Goal: Task Accomplishment & Management: Complete application form

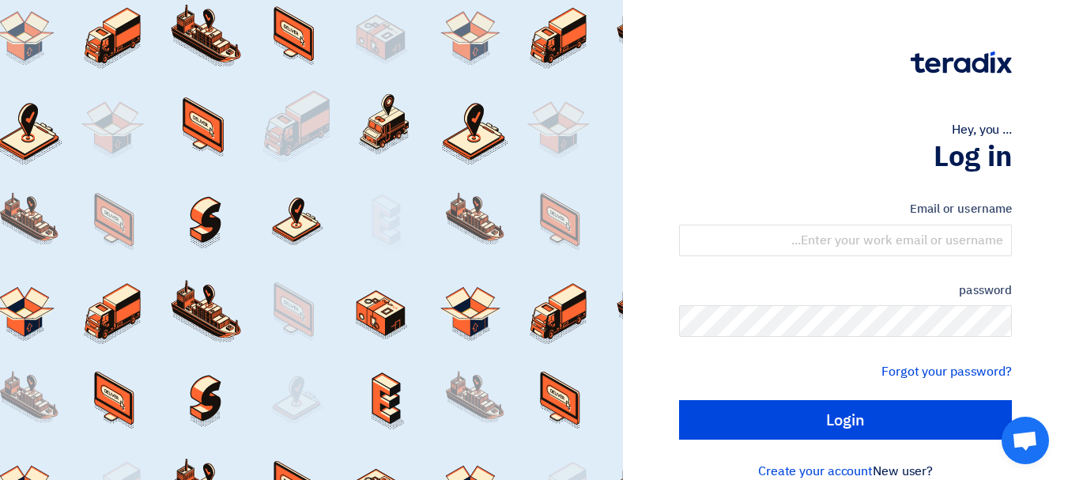
type input "[EMAIL_ADDRESS][DOMAIN_NAME]"
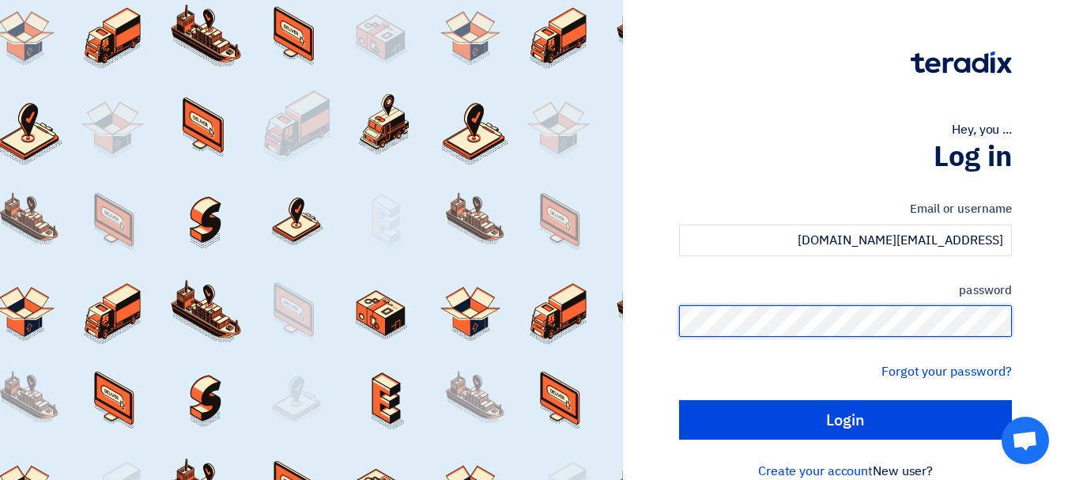
click at [679, 400] on input "Login" at bounding box center [845, 420] width 333 height 40
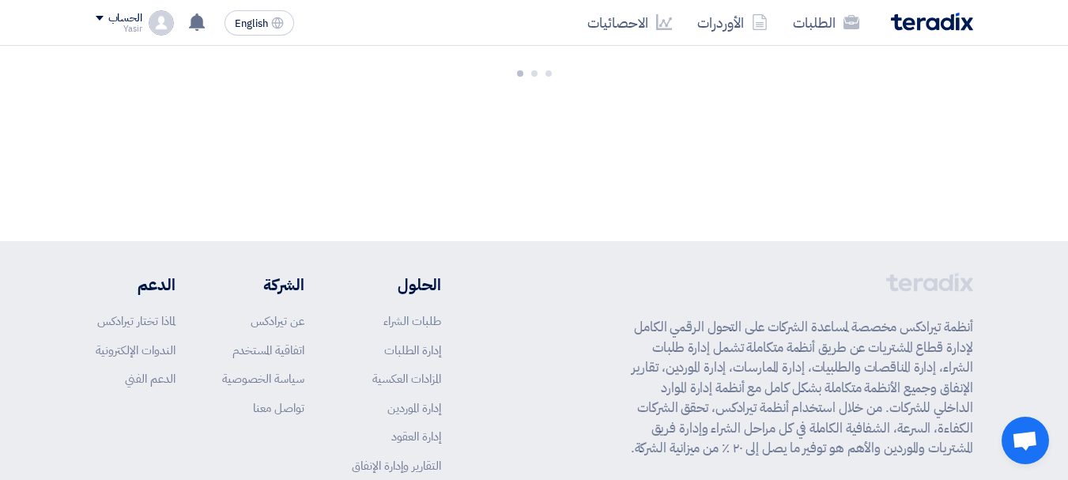
click at [905, 422] on p "أنظمة تيرادكس مخصصة لمساعدة الشركات على التحول الرقمي الكامل لإدارة قطاع المشتر…" at bounding box center [797, 387] width 351 height 141
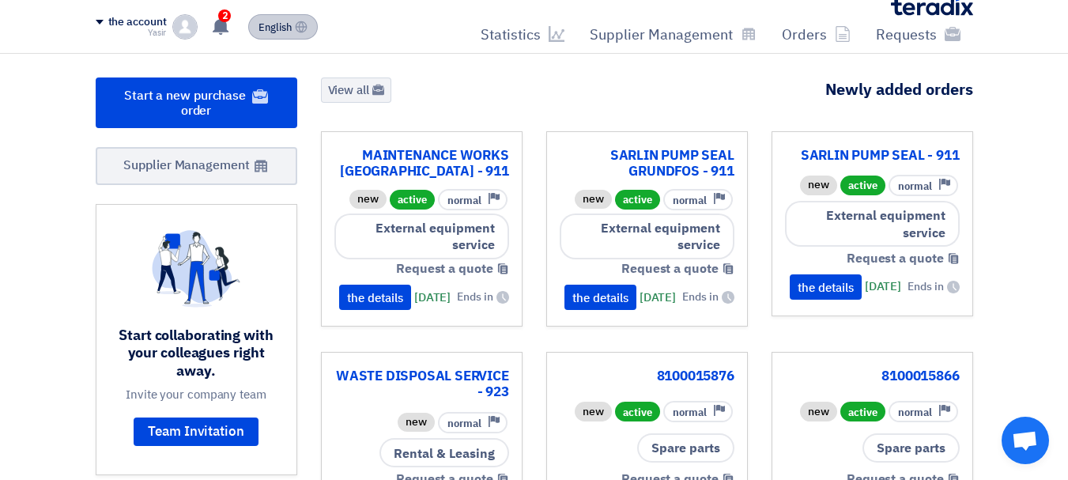
click at [253, 25] on button "English EN" at bounding box center [283, 26] width 70 height 25
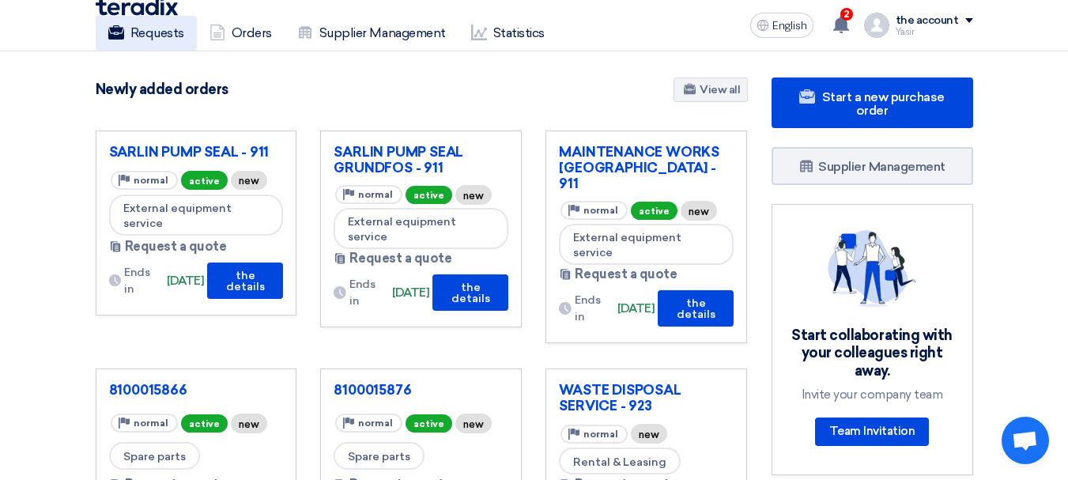
click at [158, 28] on font "Requests" at bounding box center [157, 32] width 54 height 15
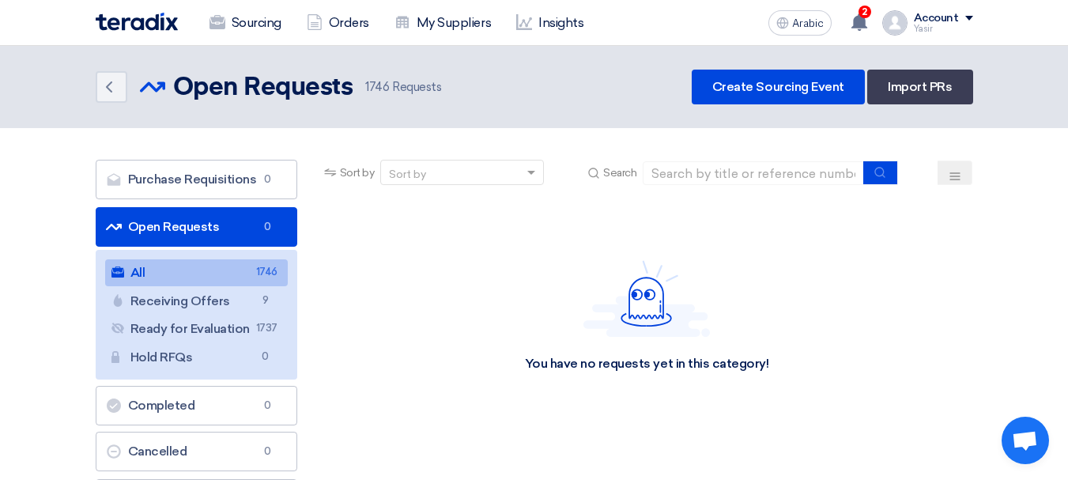
click at [226, 218] on link "Open Requests Open Requests 0" at bounding box center [197, 227] width 202 height 40
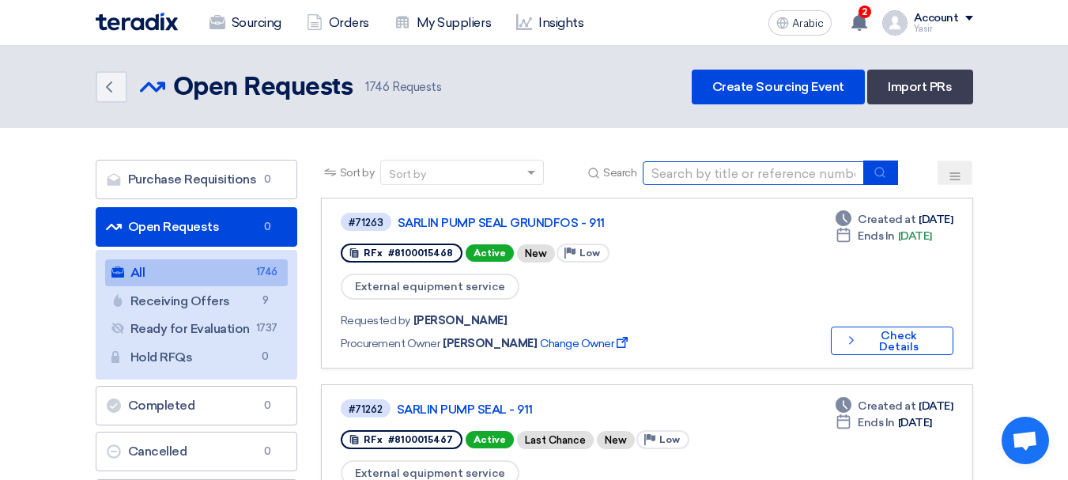
click at [676, 179] on input at bounding box center [752, 173] width 221 height 24
paste input "8100015880"
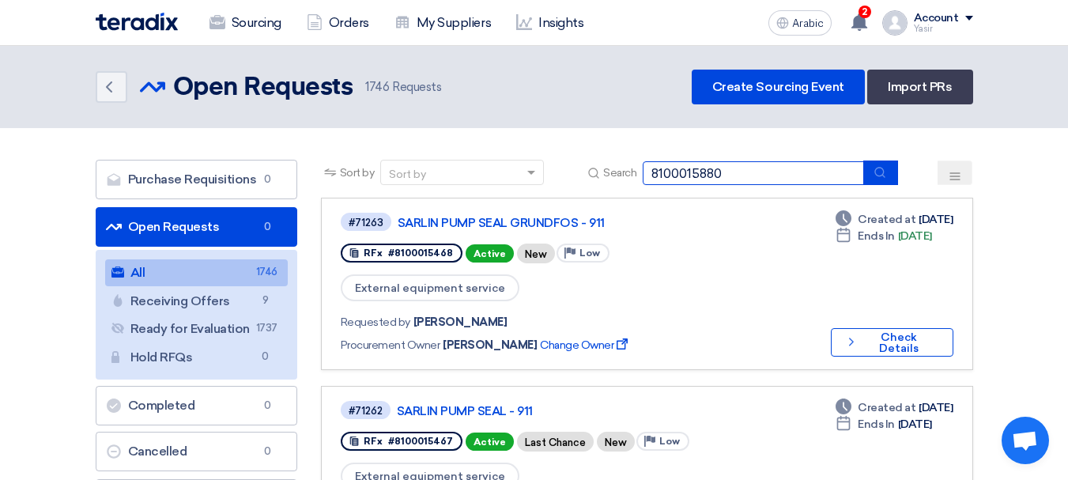
type input "8100015880"
click at [885, 179] on button "submit" at bounding box center [880, 172] width 35 height 24
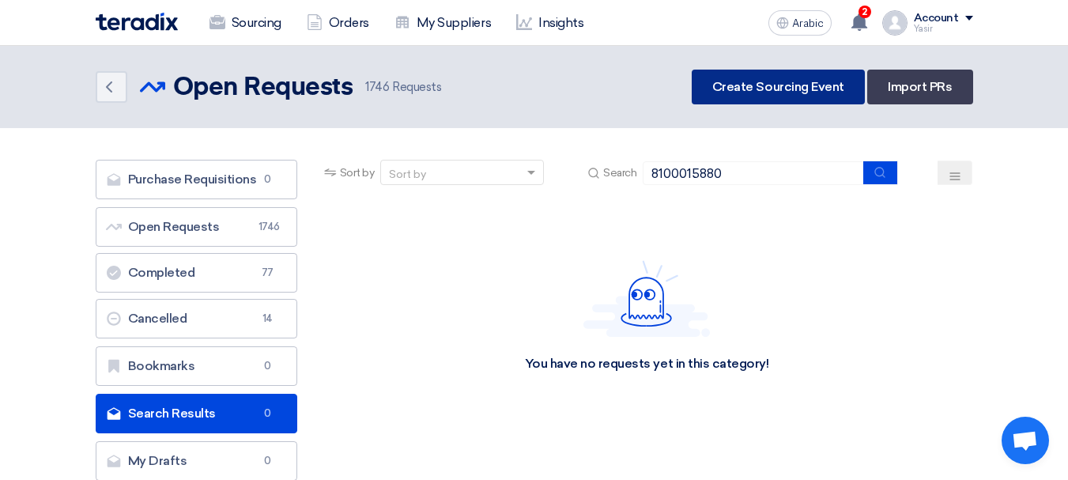
click at [748, 80] on font "Create Sourcing Event" at bounding box center [778, 86] width 132 height 15
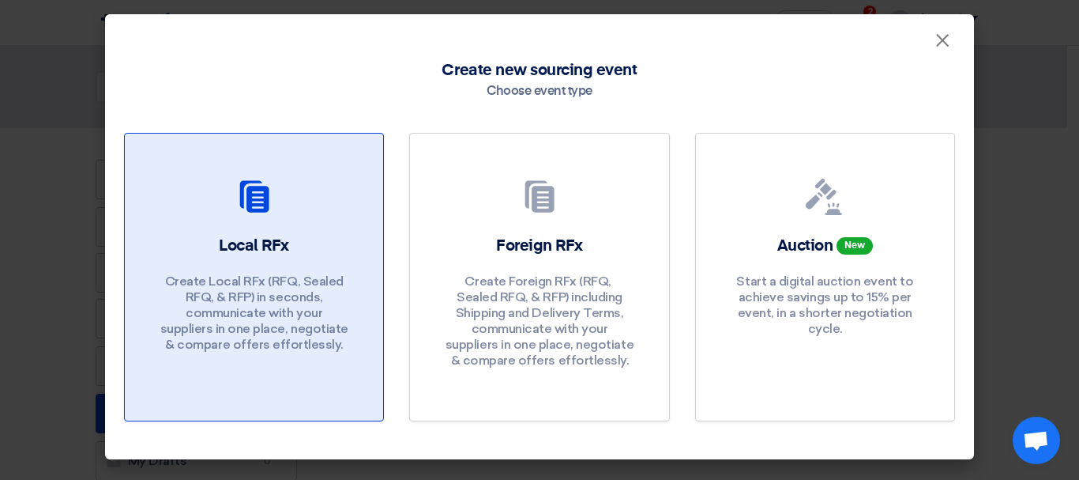
click at [324, 265] on div "Local RFx Create Local RFx (RFQ, ​​Sealed RFQ, & RFP) in seconds, communicate w…" at bounding box center [254, 298] width 220 height 126
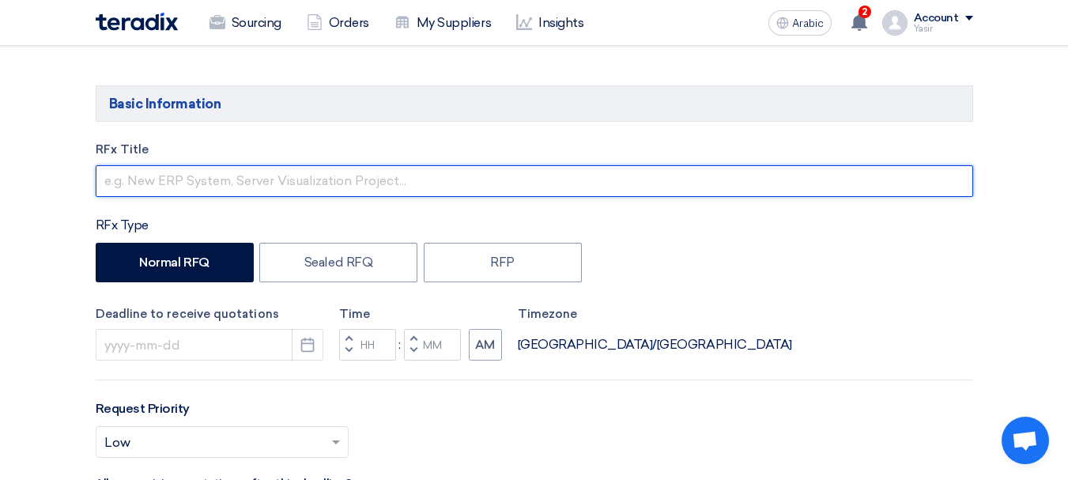
click at [198, 190] on input "text" at bounding box center [534, 181] width 877 height 32
paste input "8100015880"
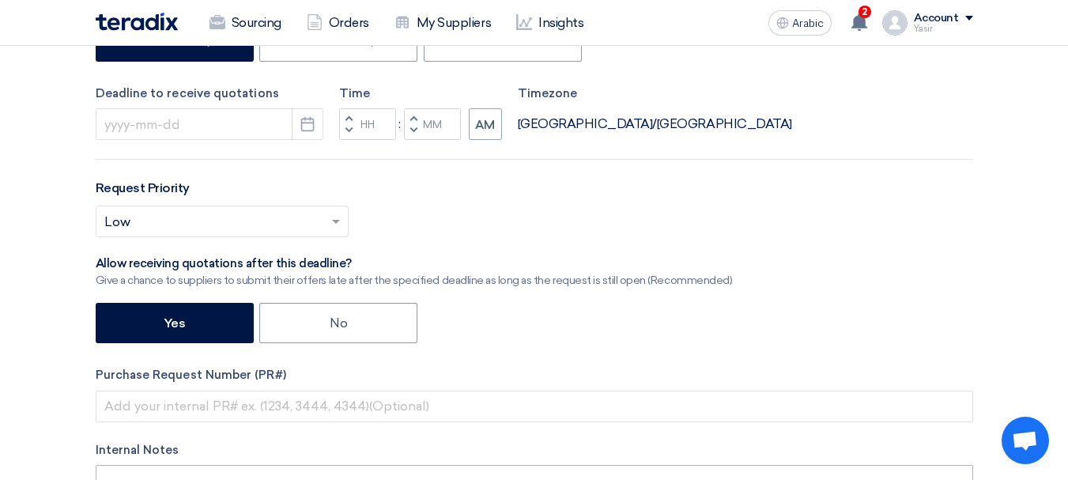
scroll to position [474, 0]
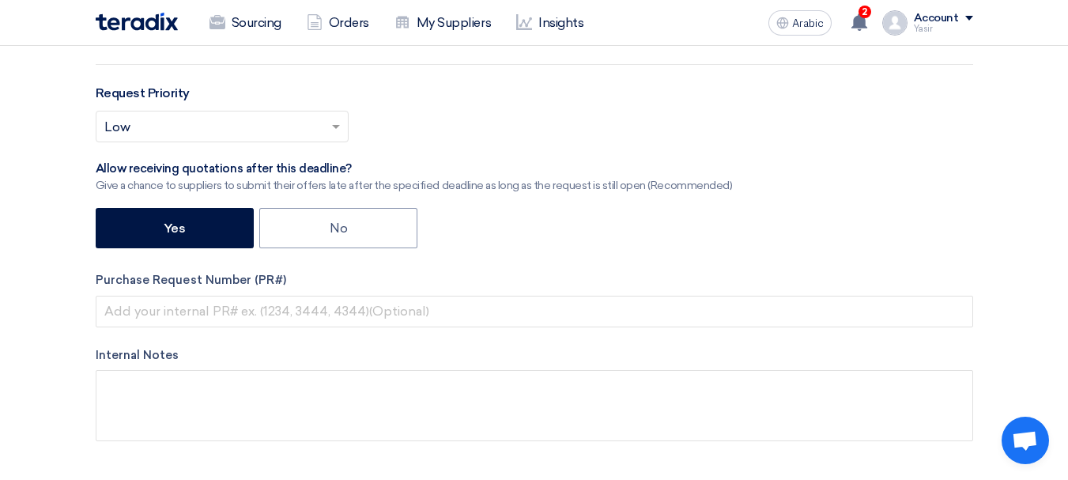
type input "8100015880"
click at [179, 327] on div "RFx Title 8100015880 RFx Type Normal RFQ Sealed RFQ RFP Deadline to receive quo…" at bounding box center [534, 145] width 901 height 641
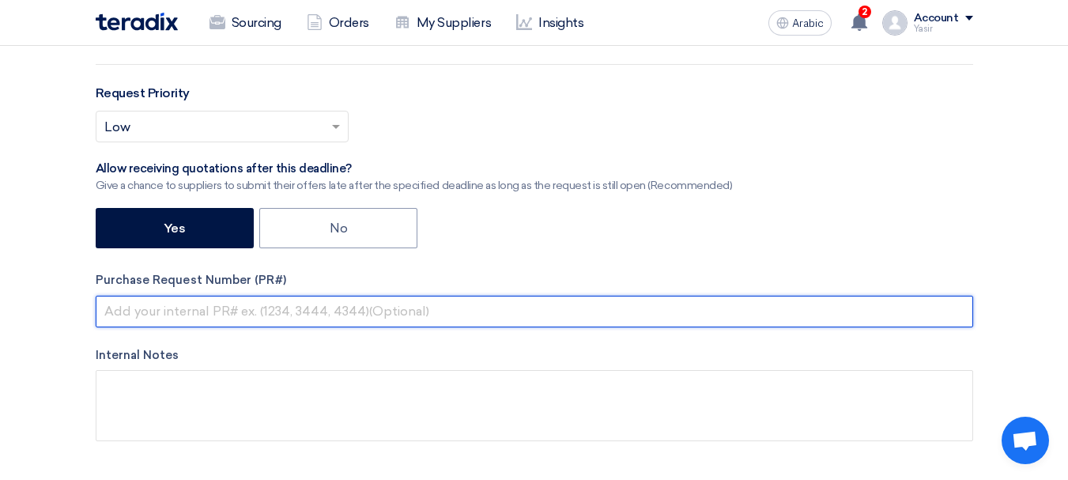
click at [183, 312] on input "text" at bounding box center [534, 312] width 877 height 32
paste input "8100015880"
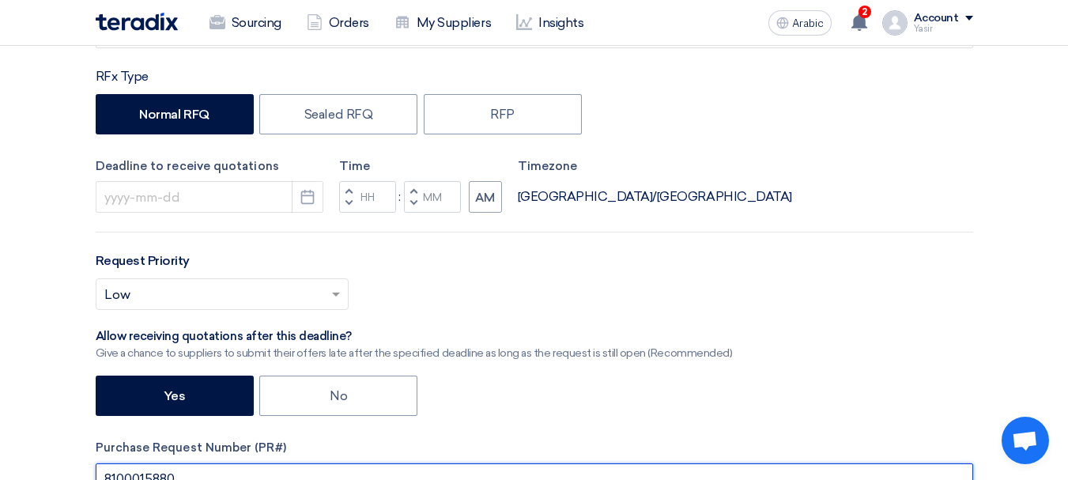
scroll to position [237, 0]
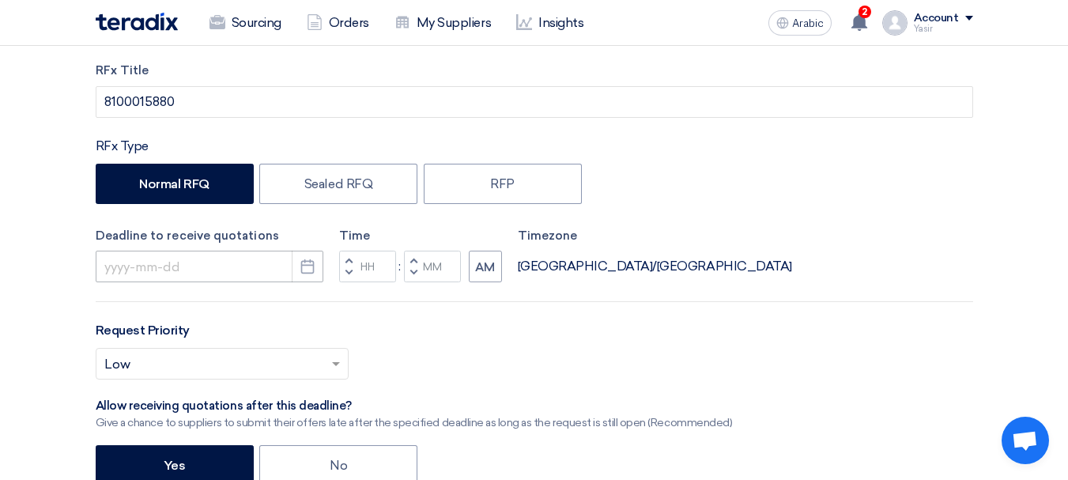
type input "8100015880"
click at [250, 276] on input at bounding box center [210, 266] width 228 height 32
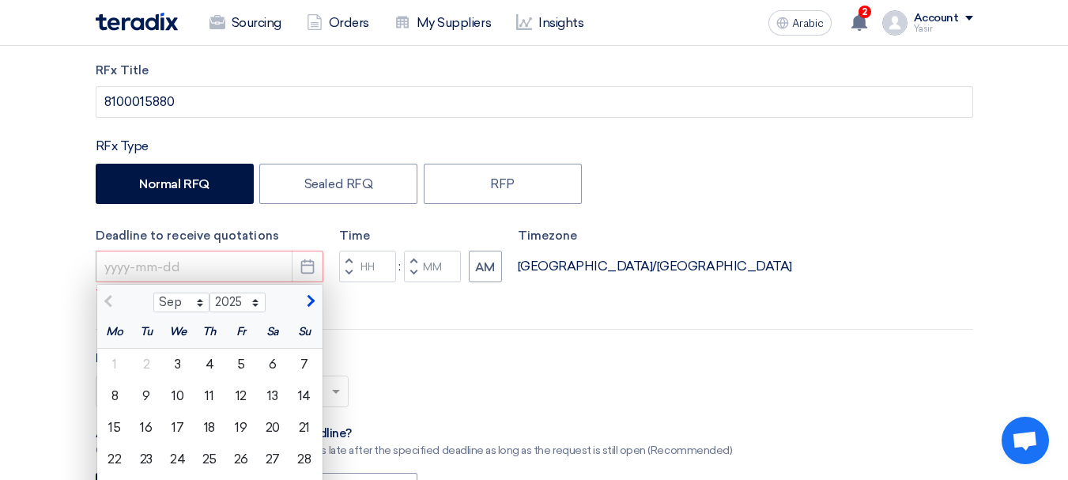
drag, startPoint x: 209, startPoint y: 371, endPoint x: 272, endPoint y: 366, distance: 63.4
click at [209, 370] on font "4" at bounding box center [209, 363] width 9 height 15
type input "[DATE]"
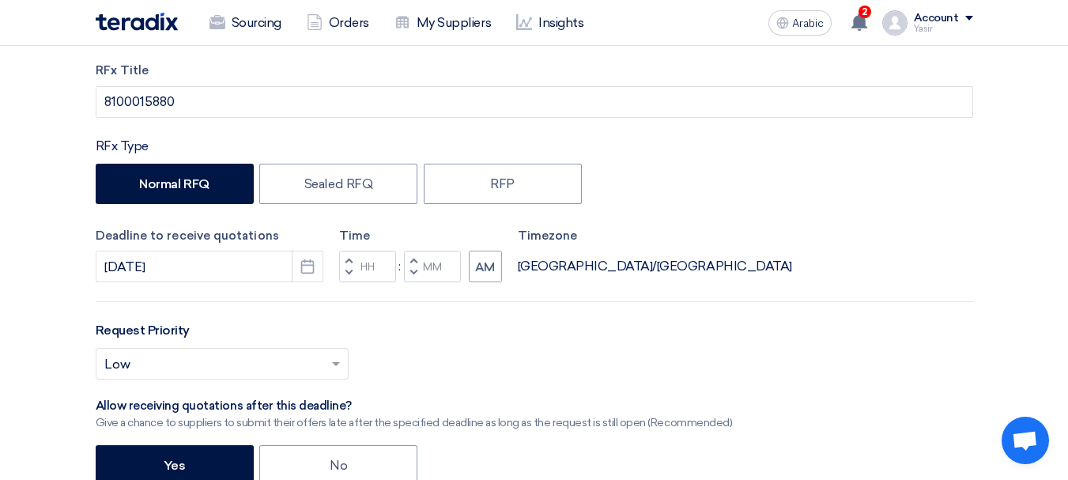
click at [344, 275] on button "Decrement hours" at bounding box center [348, 273] width 19 height 20
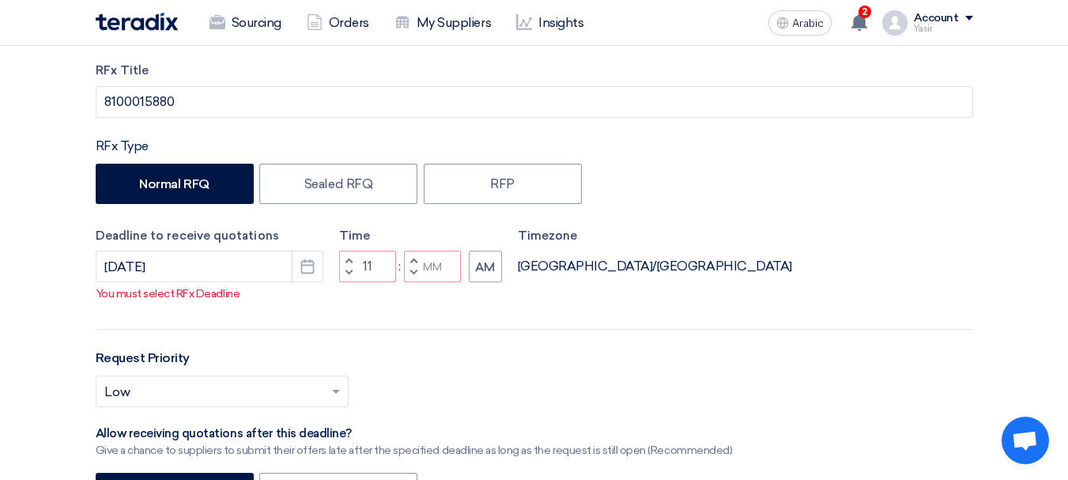
click at [417, 272] on button "Decrement minutes" at bounding box center [413, 273] width 19 height 20
type input "10"
type input "59"
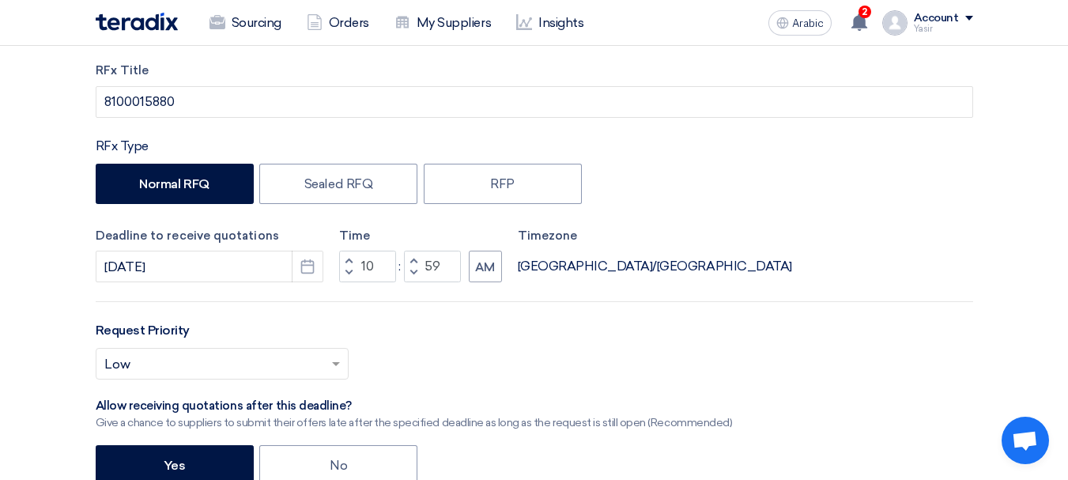
click at [356, 261] on button "Increment hours" at bounding box center [348, 260] width 19 height 20
type input "11"
click at [490, 258] on button "AM" at bounding box center [485, 266] width 33 height 32
click at [477, 269] on font "AM" at bounding box center [485, 267] width 20 height 14
click at [571, 271] on font "[GEOGRAPHIC_DATA]/[GEOGRAPHIC_DATA]" at bounding box center [655, 265] width 274 height 15
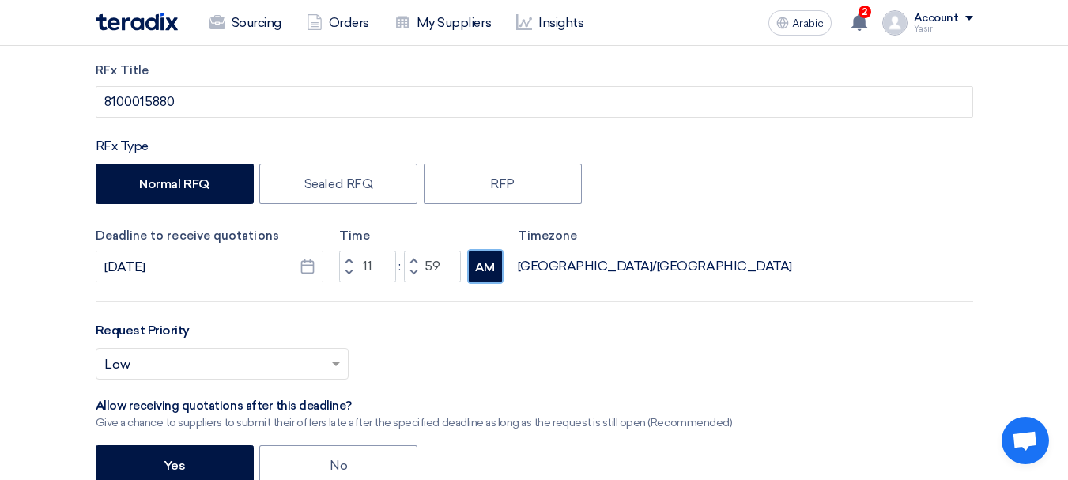
click at [485, 273] on font "AM" at bounding box center [485, 267] width 20 height 14
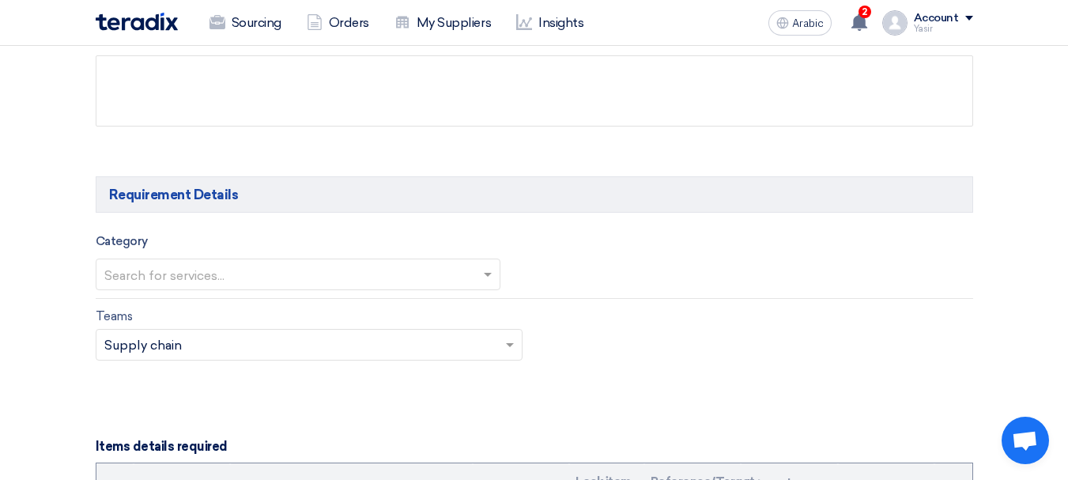
scroll to position [790, 0]
click at [279, 265] on input "text" at bounding box center [289, 274] width 371 height 26
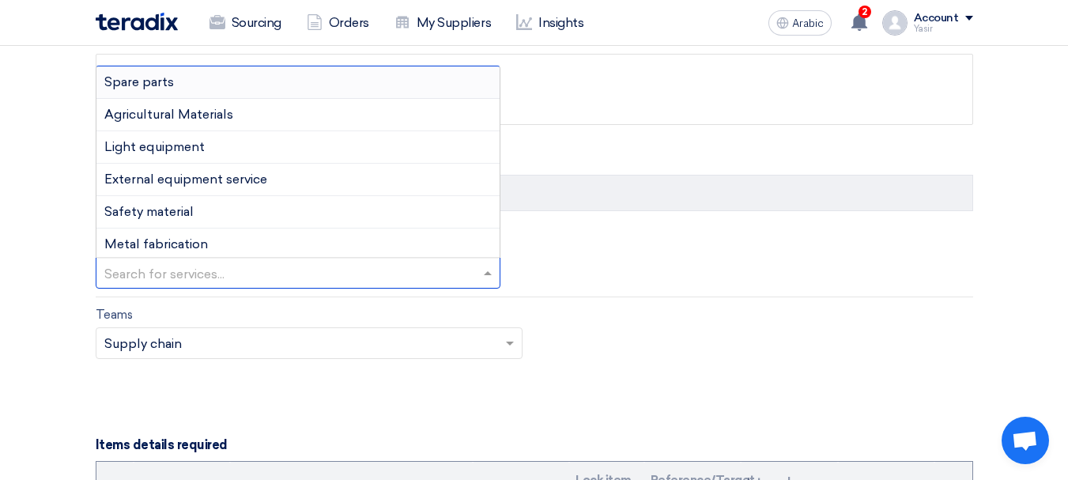
click at [140, 83] on font "Spare parts" at bounding box center [139, 81] width 70 height 15
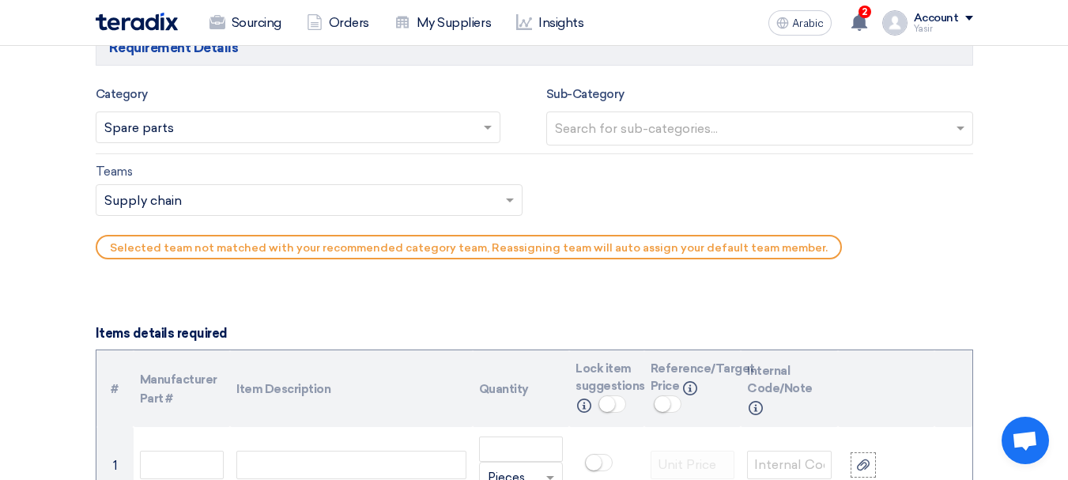
scroll to position [948, 0]
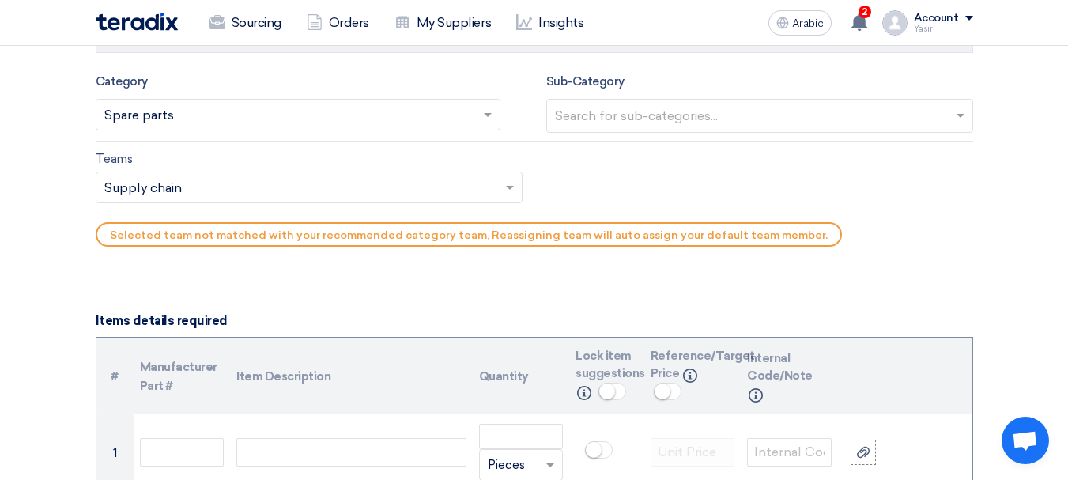
click at [648, 116] on input "text" at bounding box center [761, 117] width 413 height 26
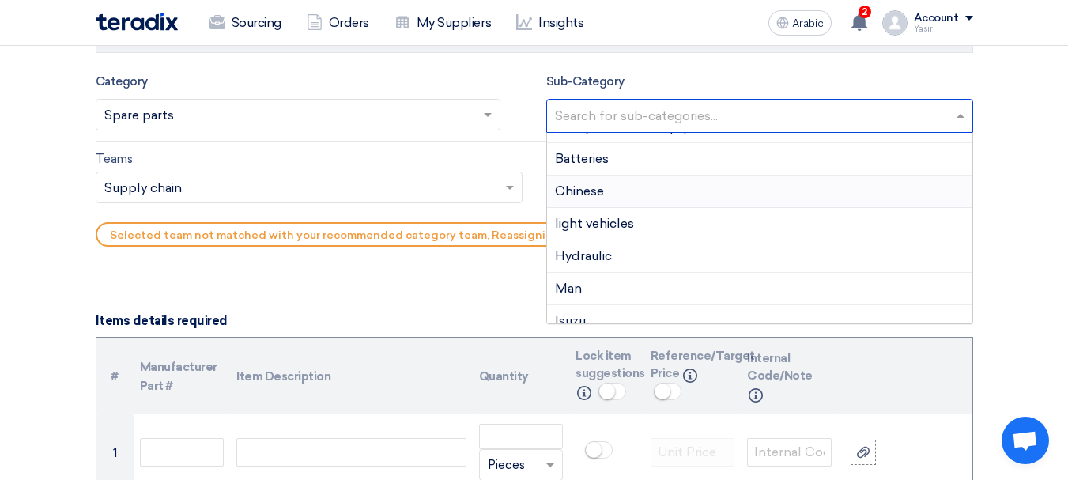
scroll to position [328, 0]
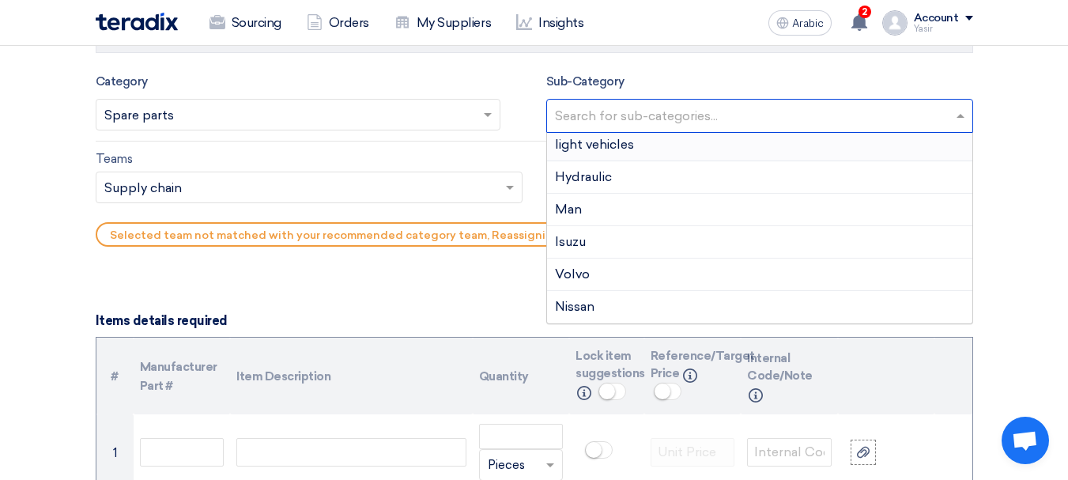
click at [616, 137] on font "light vehicles" at bounding box center [594, 144] width 79 height 15
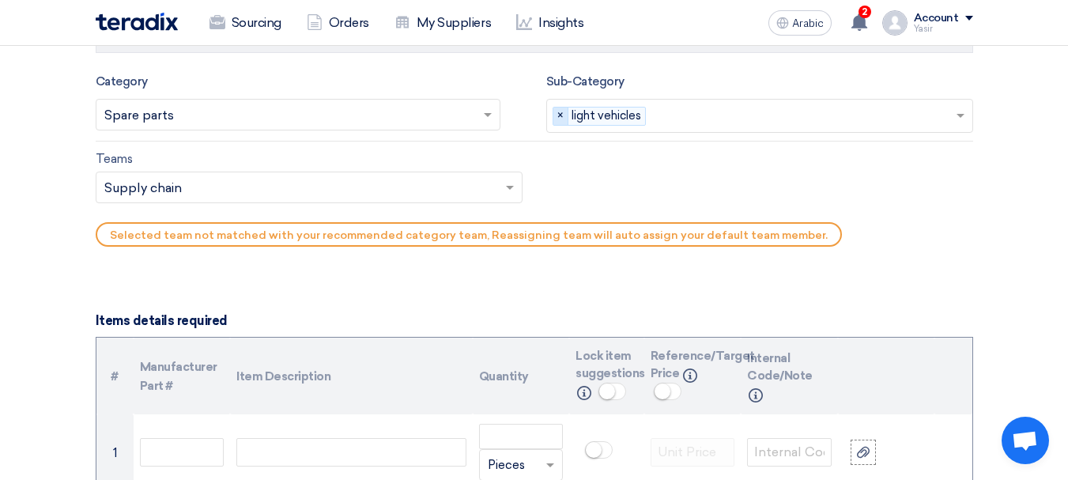
click at [566, 111] on span "×" at bounding box center [560, 115] width 15 height 17
click at [612, 120] on input "text" at bounding box center [761, 117] width 413 height 26
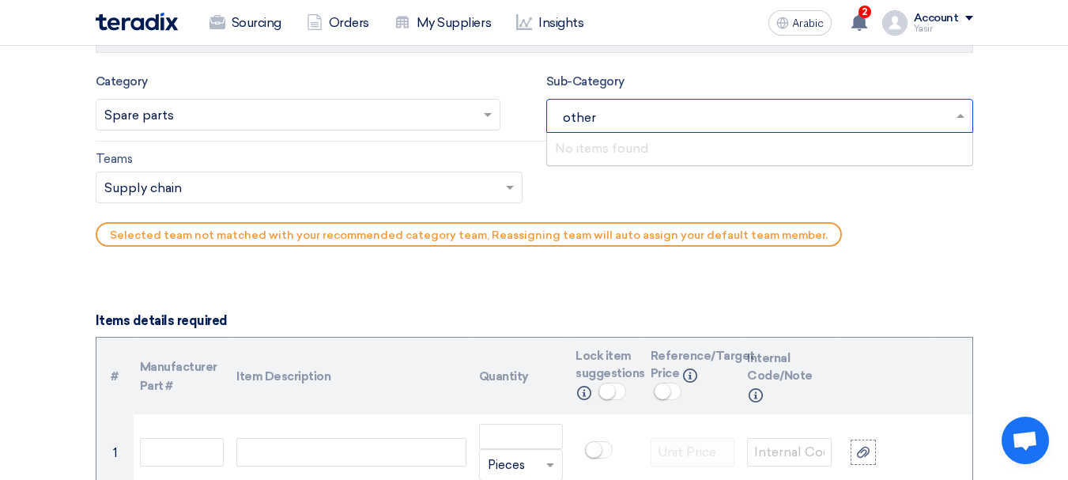
type input "others"
click at [198, 186] on input "text" at bounding box center [301, 189] width 394 height 26
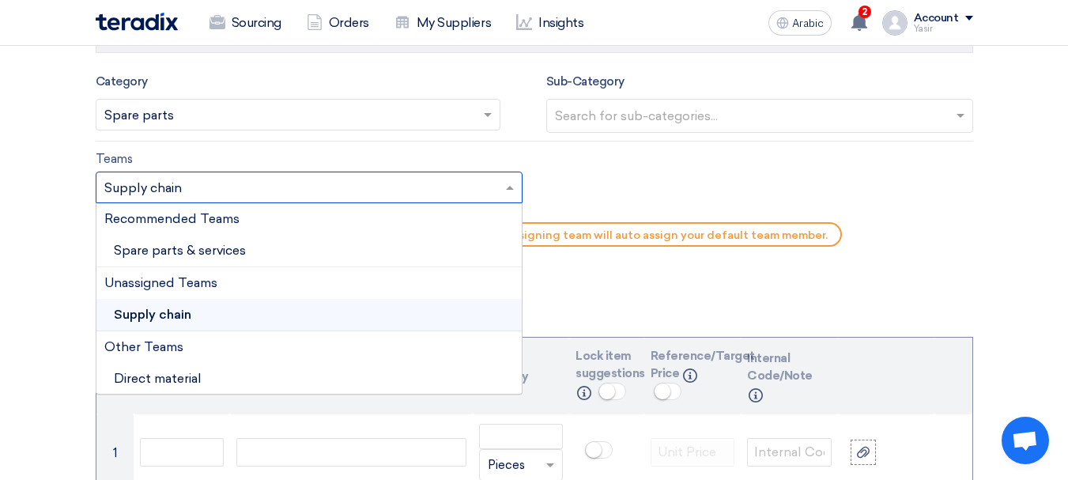
click at [779, 117] on input "text" at bounding box center [761, 117] width 413 height 26
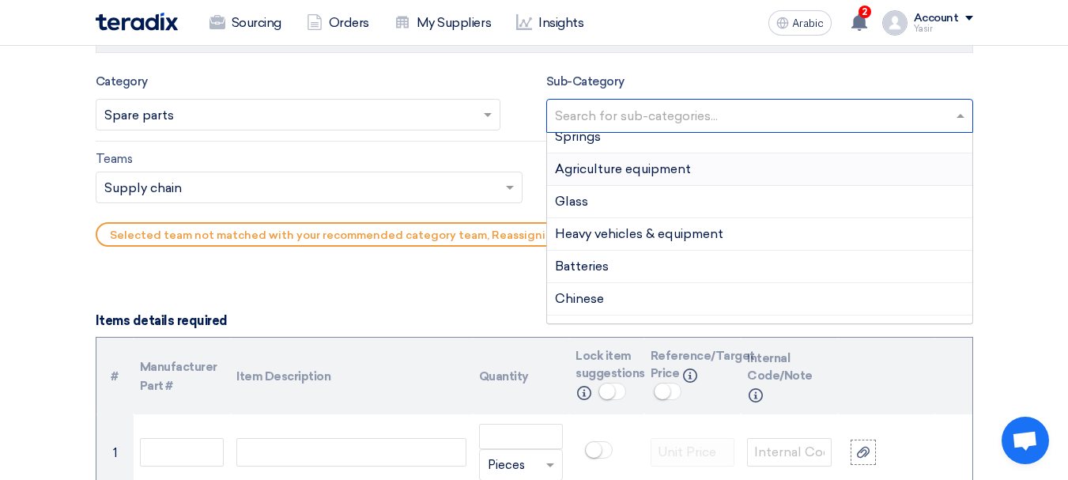
scroll to position [158, 0]
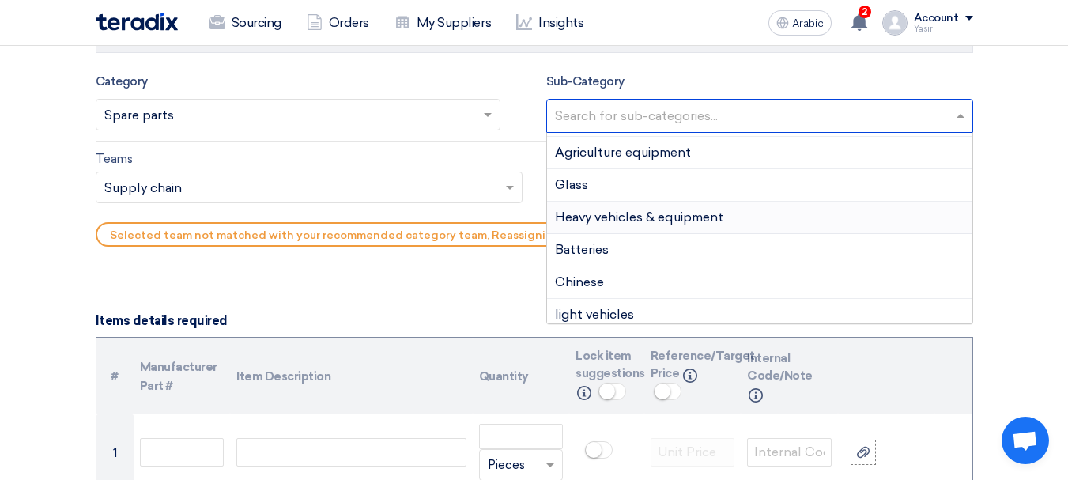
click at [689, 226] on div "Heavy vehicles & equipment" at bounding box center [759, 218] width 425 height 32
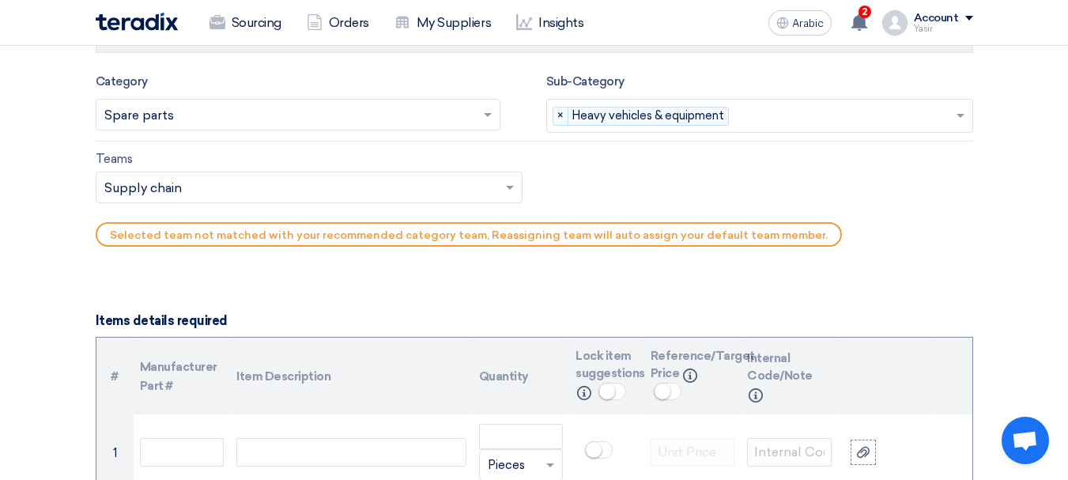
click at [213, 187] on input "text" at bounding box center [301, 189] width 394 height 26
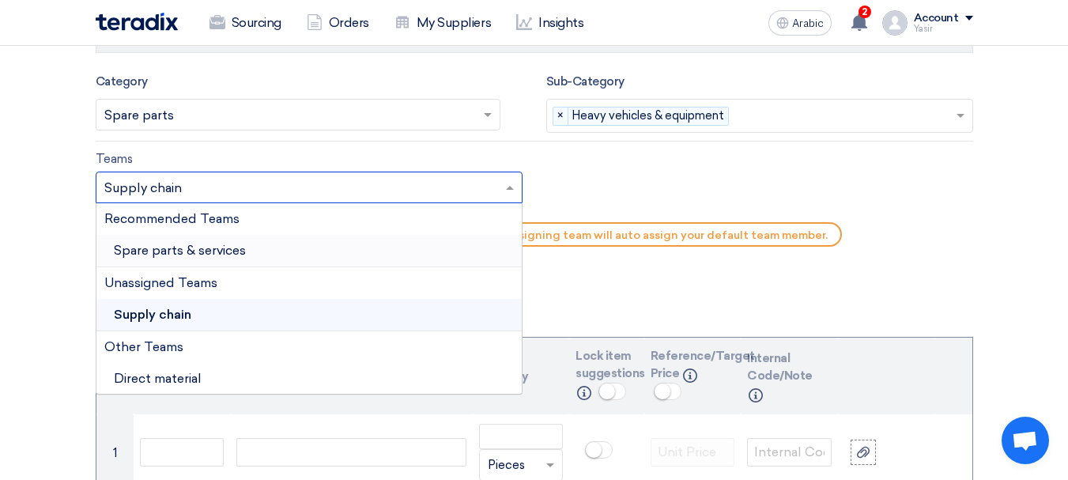
click at [188, 251] on font "Spare parts & services" at bounding box center [180, 250] width 132 height 15
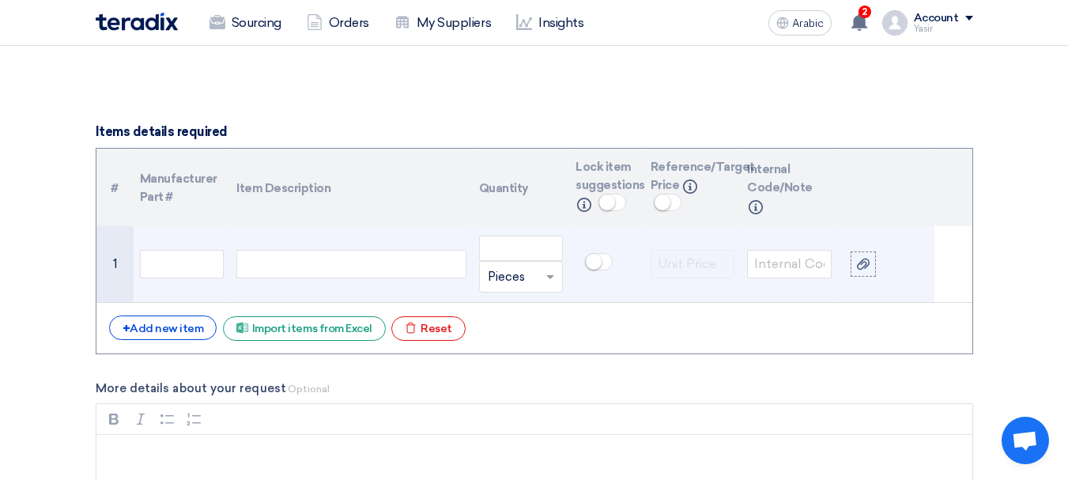
scroll to position [1106, 0]
click at [304, 262] on div at bounding box center [350, 263] width 229 height 28
click at [110, 252] on td "1" at bounding box center [114, 263] width 37 height 77
click at [347, 262] on div at bounding box center [350, 263] width 229 height 28
paste div
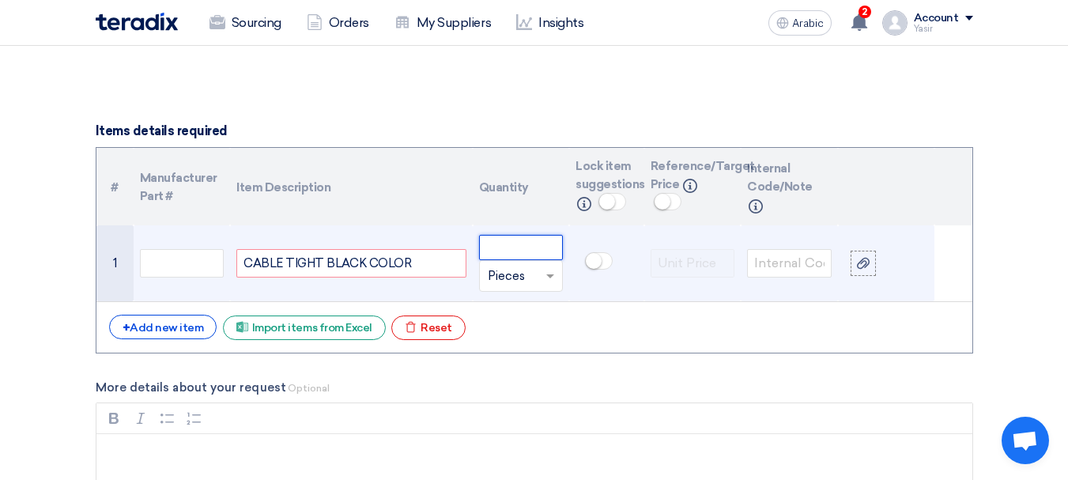
click at [551, 255] on input "number" at bounding box center [521, 247] width 85 height 25
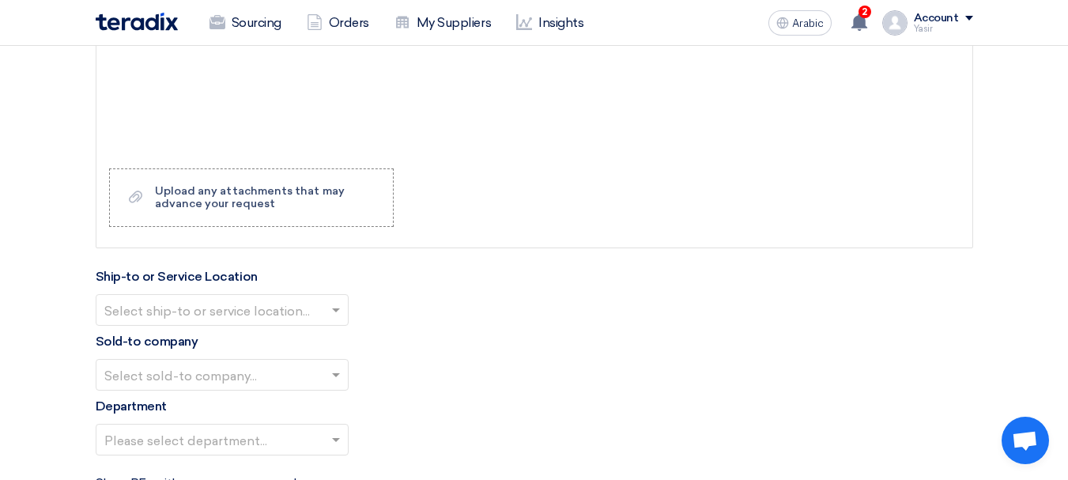
scroll to position [1580, 0]
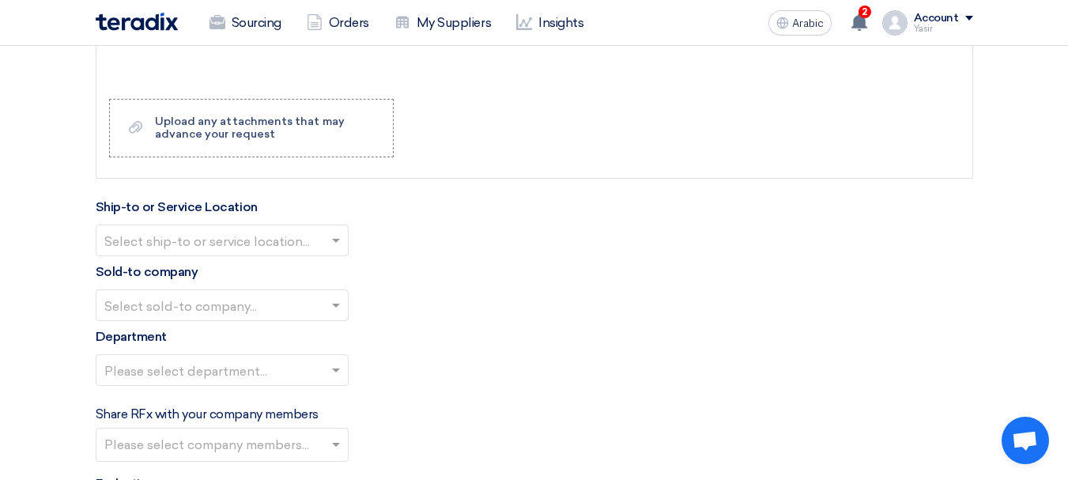
click at [230, 241] on input "text" at bounding box center [214, 241] width 220 height 26
type input "1"
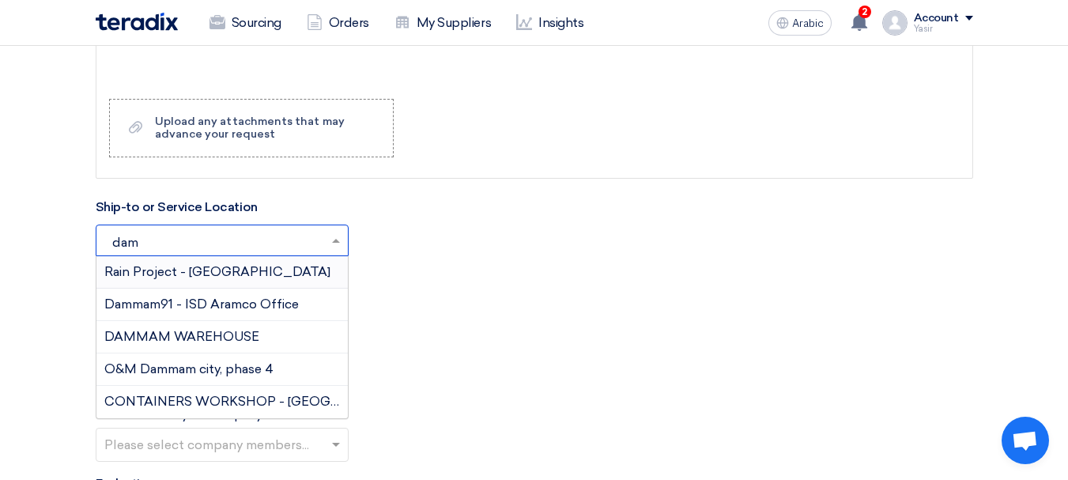
type input "damm"
click at [194, 345] on div "DAMMAM WAREHOUSE" at bounding box center [221, 337] width 251 height 32
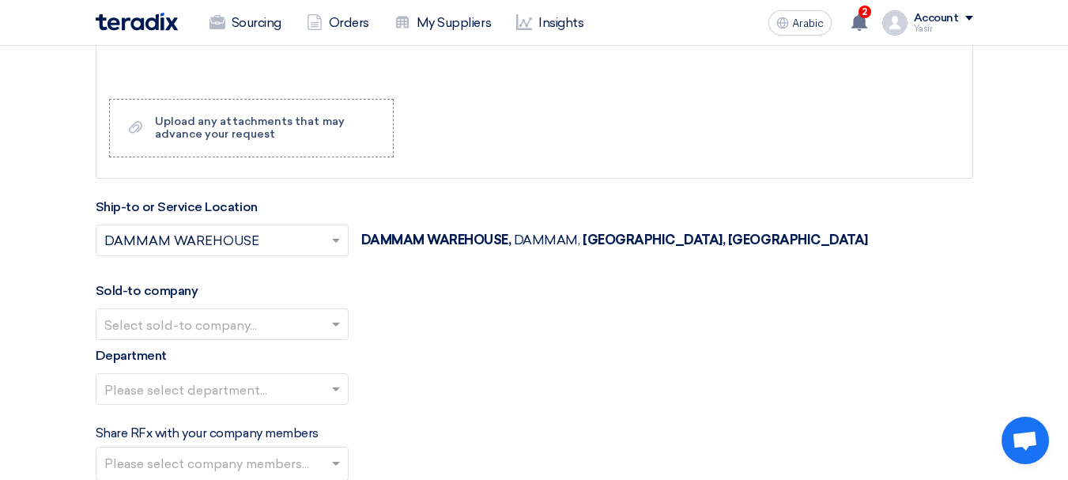
scroll to position [1659, 0]
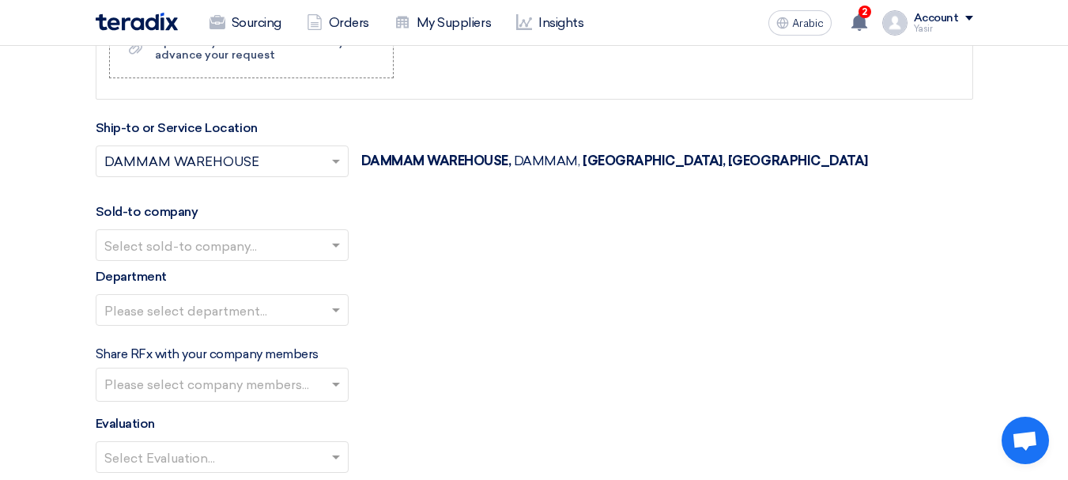
click at [171, 235] on input "text" at bounding box center [214, 246] width 220 height 26
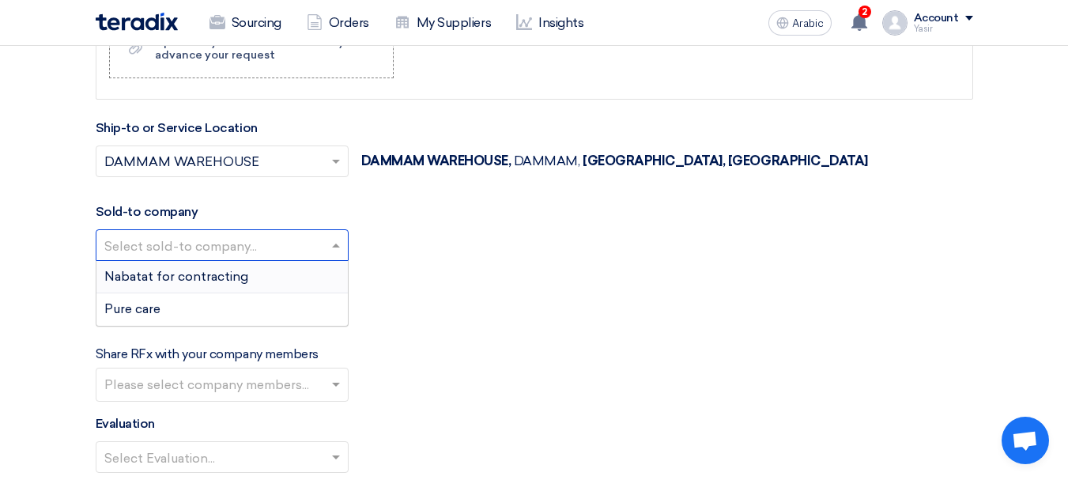
click at [170, 269] on font "Nabatat for contracting" at bounding box center [176, 276] width 144 height 15
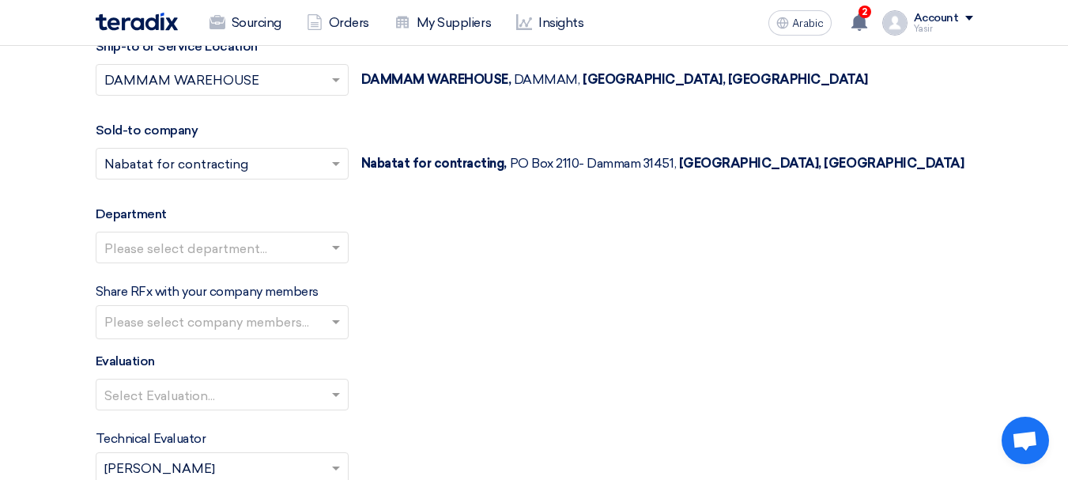
scroll to position [1817, 0]
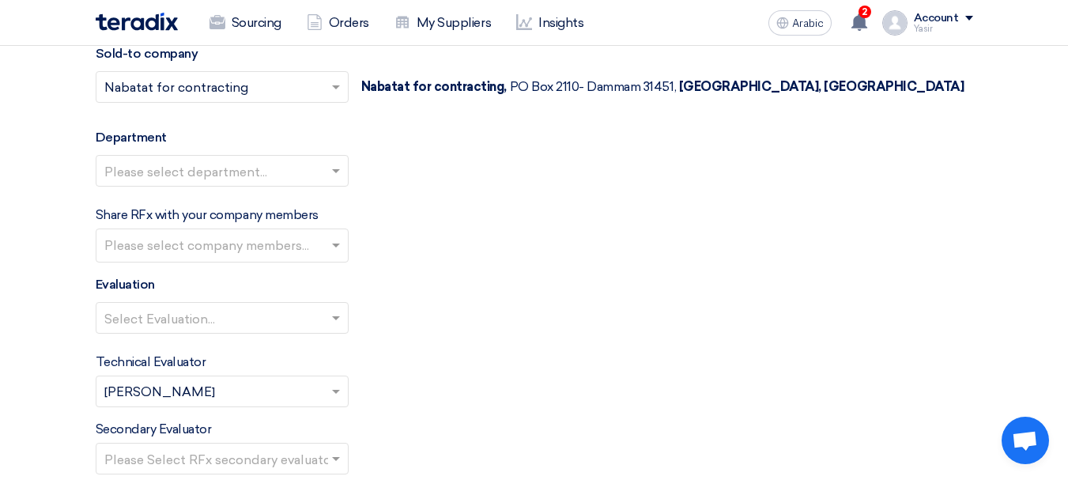
click at [228, 171] on input "text" at bounding box center [214, 172] width 220 height 26
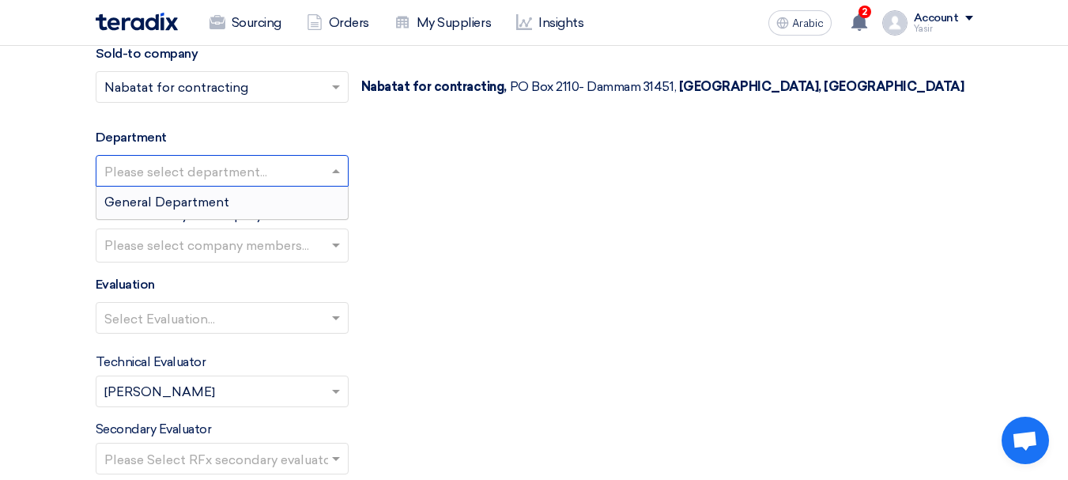
click at [171, 205] on font "General Department" at bounding box center [166, 201] width 125 height 15
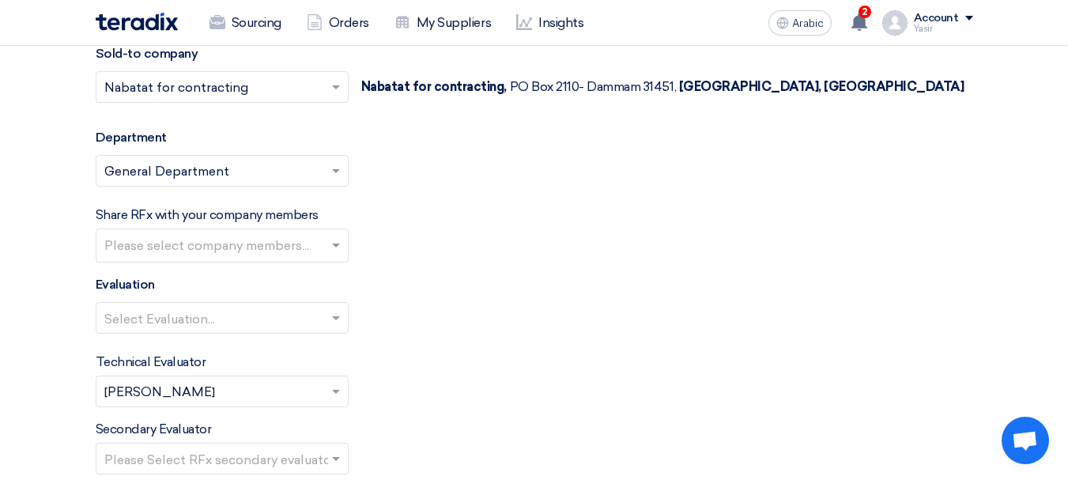
click at [200, 239] on input "text" at bounding box center [223, 247] width 239 height 26
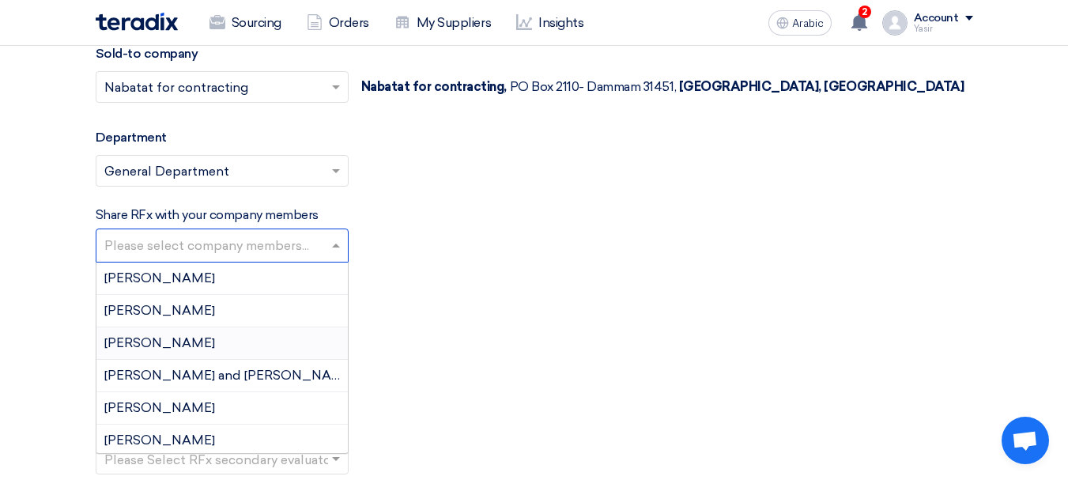
click at [538, 393] on div "Technical Evaluator Please Select RFx evaluator... × [PERSON_NAME] ×" at bounding box center [534, 379] width 877 height 55
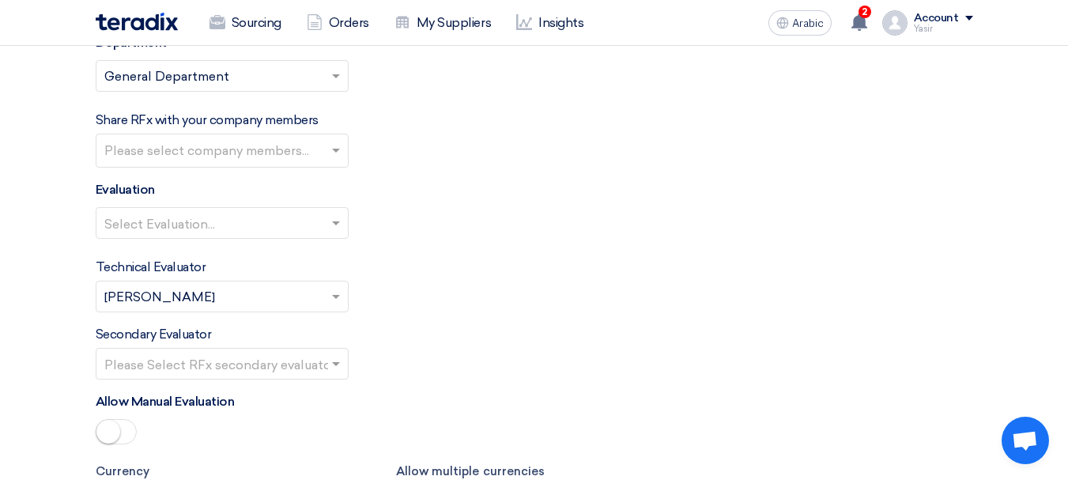
scroll to position [1976, 0]
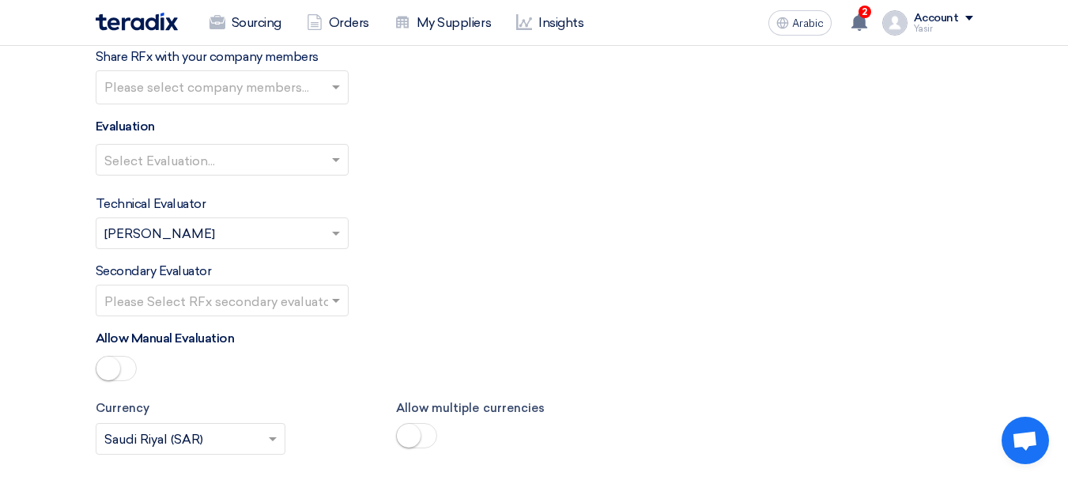
click at [213, 149] on input "text" at bounding box center [214, 161] width 220 height 26
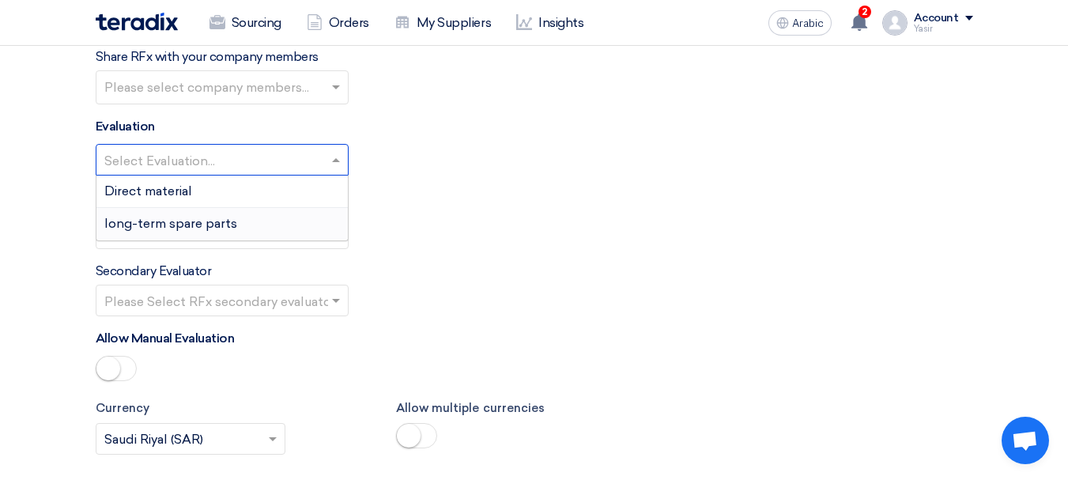
click at [179, 225] on font "long-term spare parts" at bounding box center [170, 223] width 133 height 15
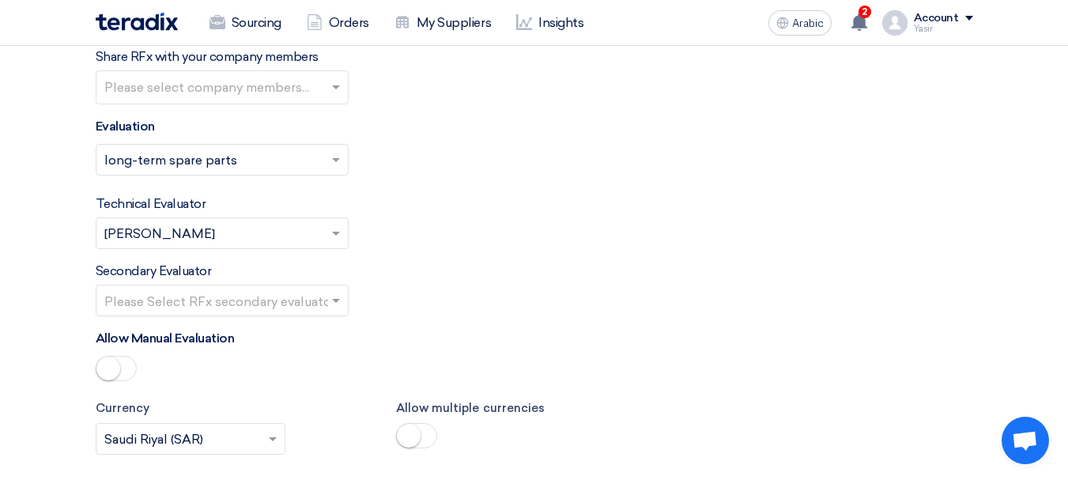
click at [217, 305] on input "text" at bounding box center [214, 301] width 220 height 26
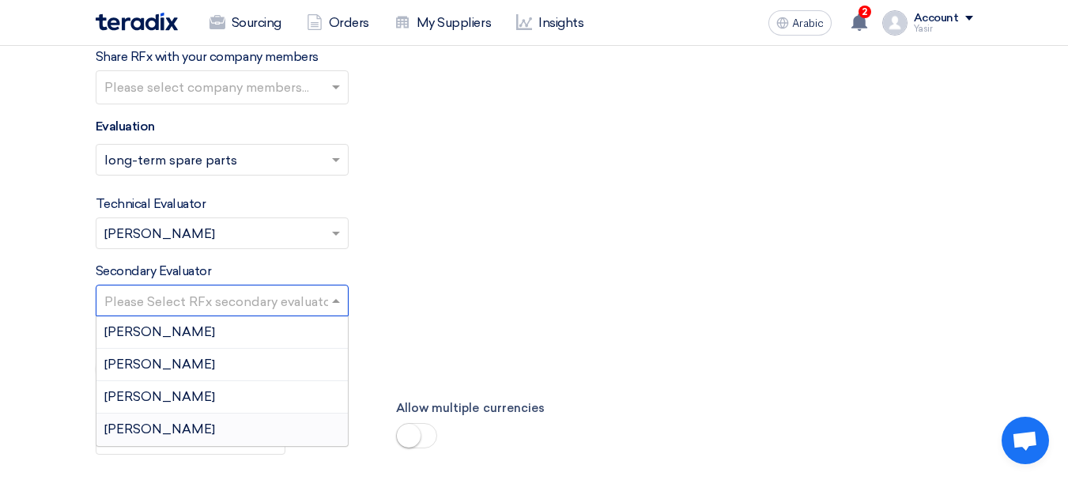
click at [151, 429] on font "[PERSON_NAME]" at bounding box center [159, 428] width 111 height 15
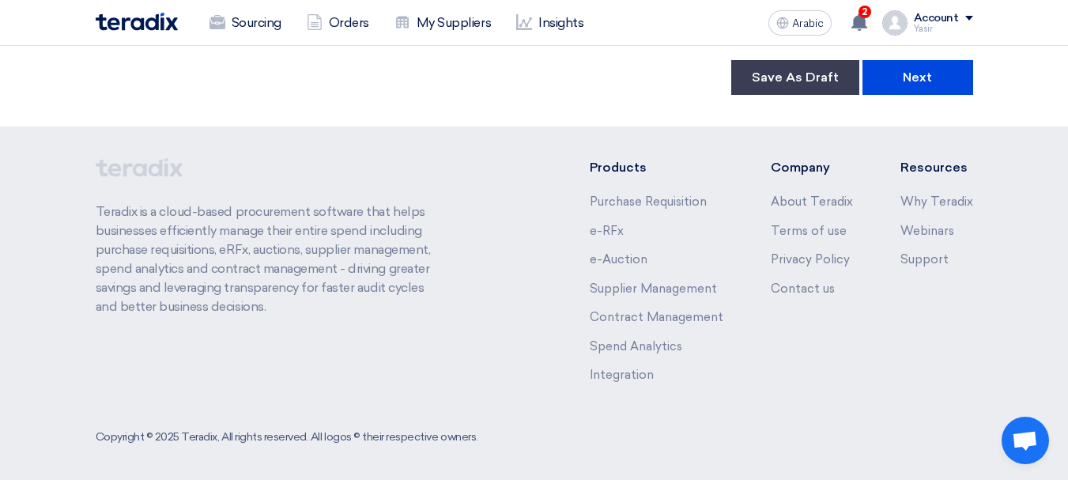
scroll to position [2755, 0]
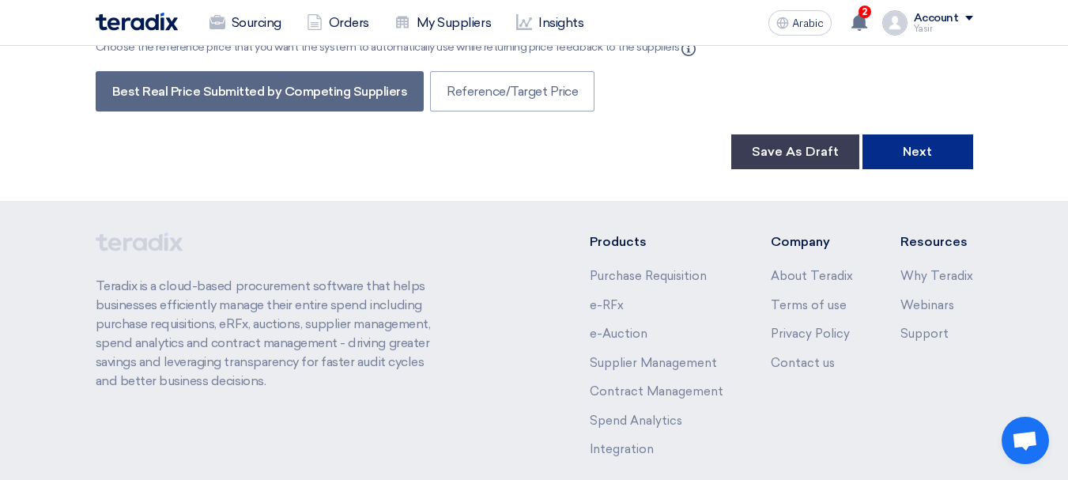
click at [879, 149] on button "Next" at bounding box center [917, 151] width 111 height 35
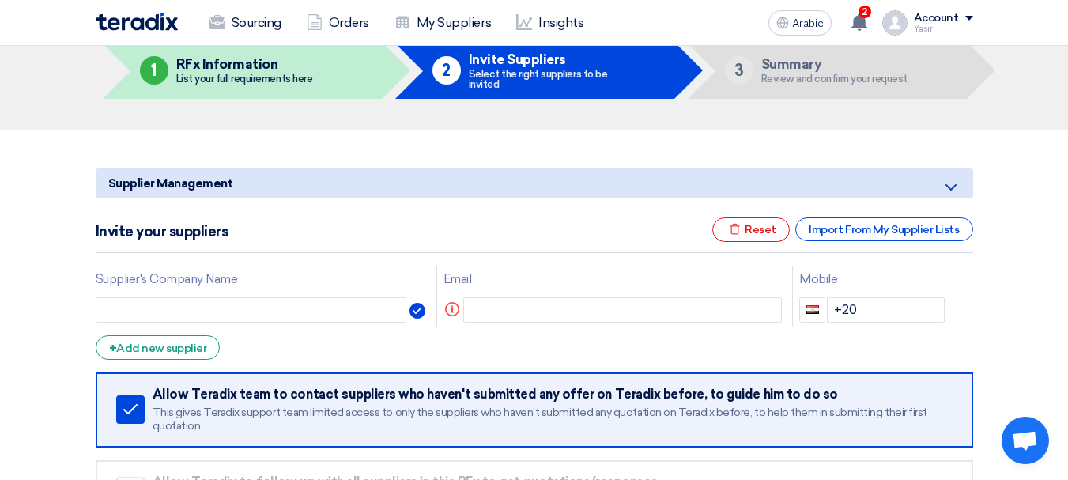
scroll to position [158, 0]
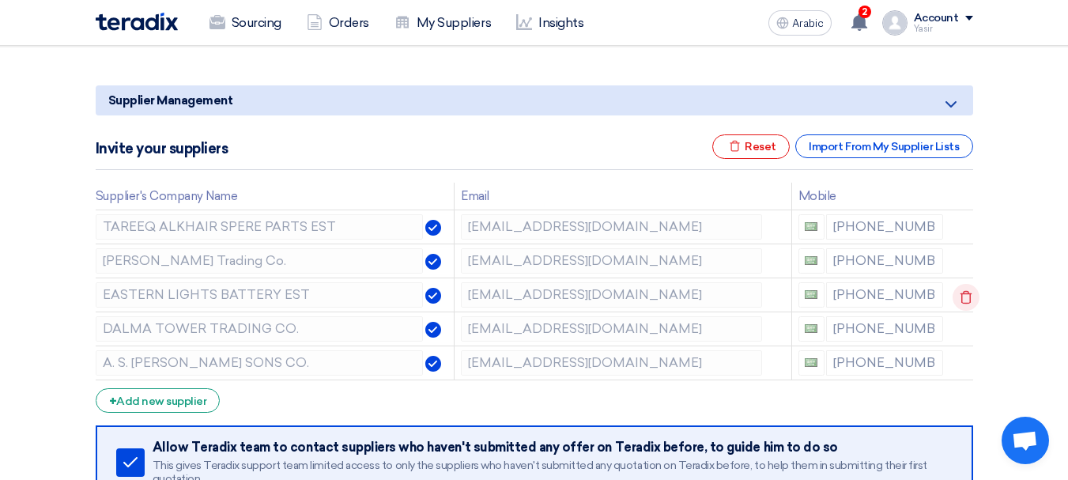
click at [965, 295] on icon at bounding box center [965, 297] width 27 height 27
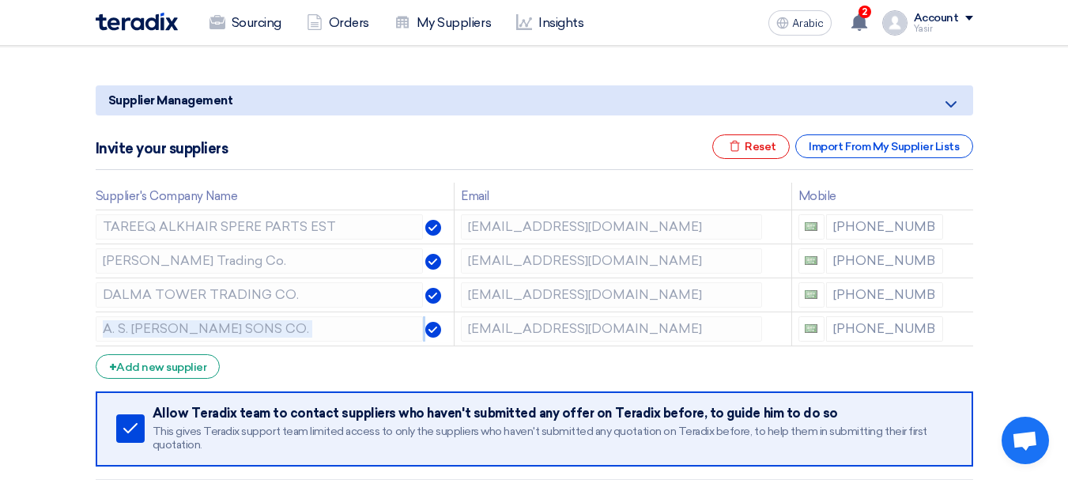
click at [0, 0] on icon at bounding box center [0, 0] width 0 height 0
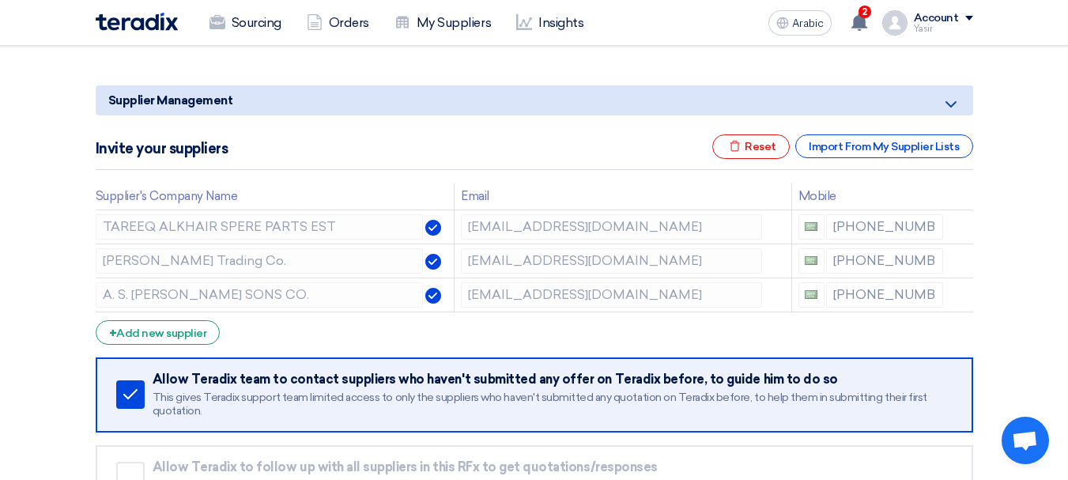
click at [0, 0] on icon at bounding box center [0, 0] width 0 height 0
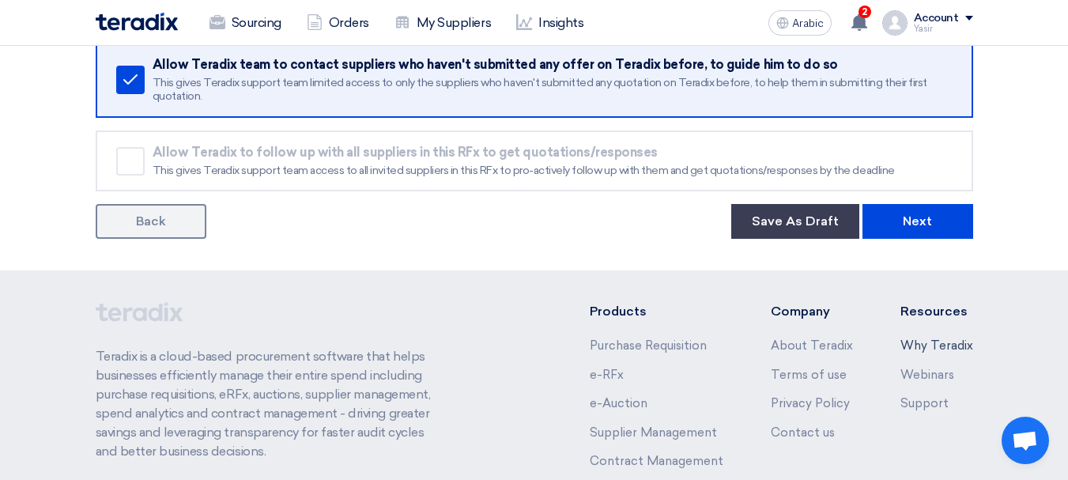
scroll to position [474, 0]
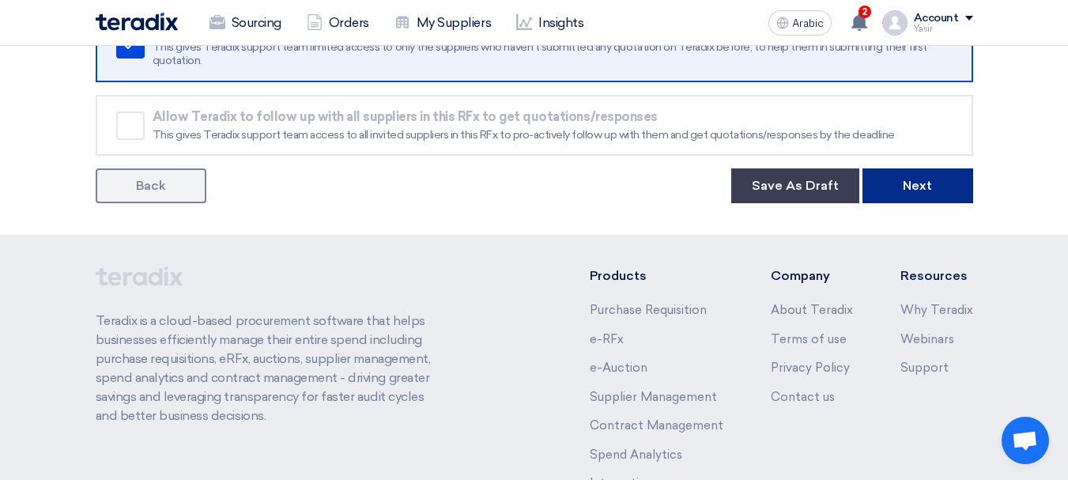
click at [935, 201] on button "Next" at bounding box center [917, 185] width 111 height 35
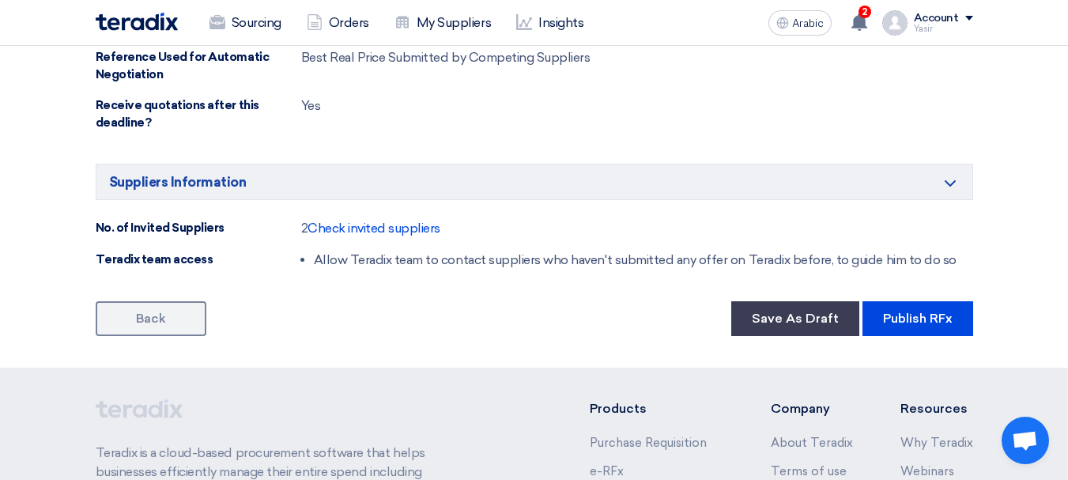
scroll to position [1027, 0]
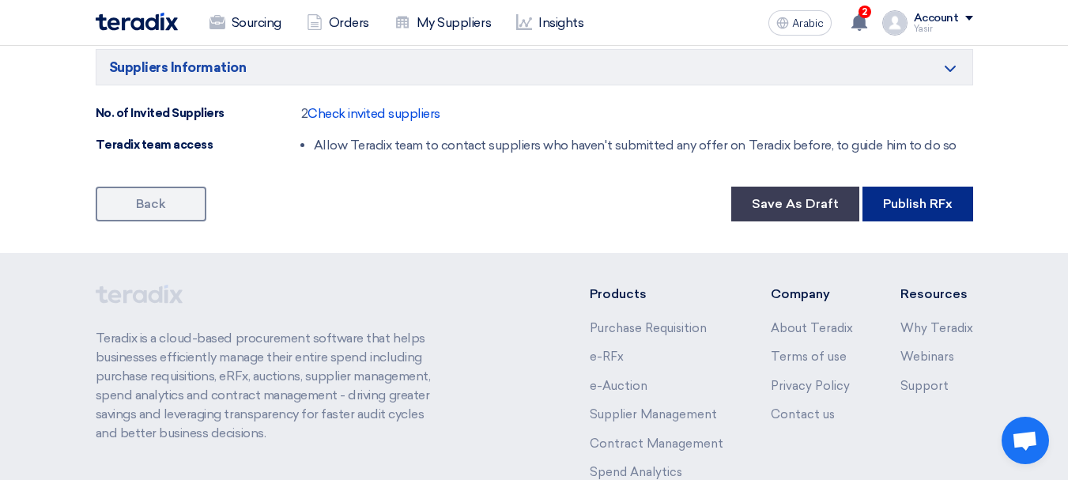
click at [925, 192] on button "Publish RFx" at bounding box center [917, 203] width 111 height 35
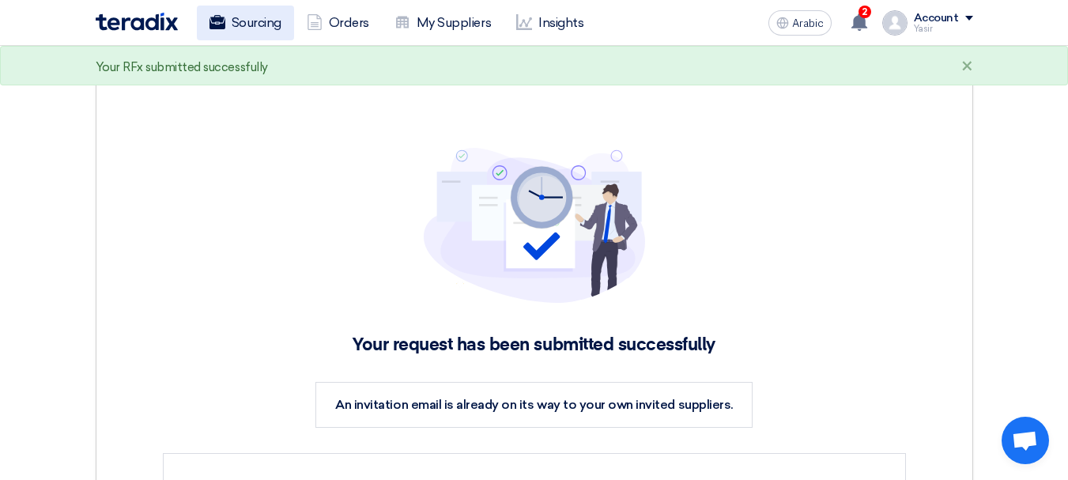
click at [227, 27] on link "Sourcing" at bounding box center [245, 23] width 97 height 35
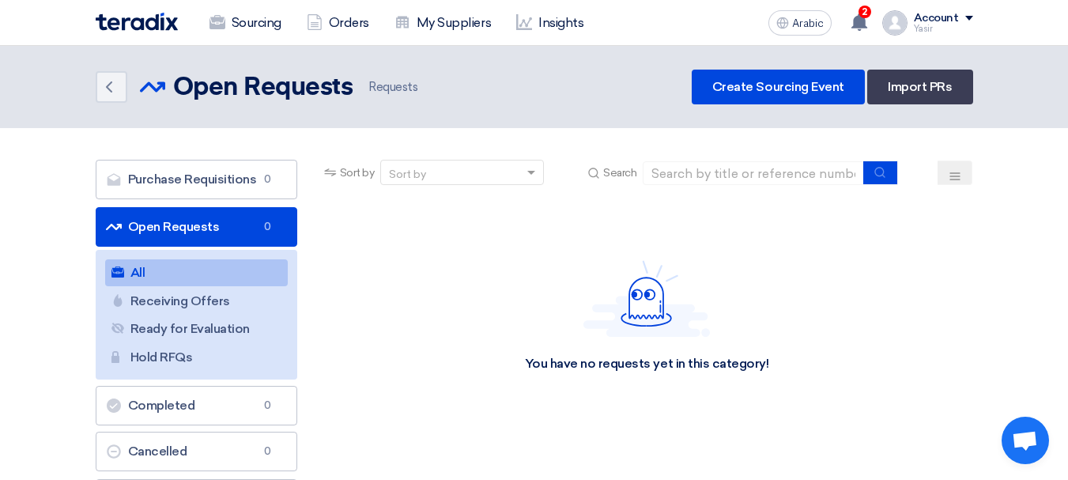
click at [184, 221] on font "Open Requests" at bounding box center [174, 226] width 92 height 15
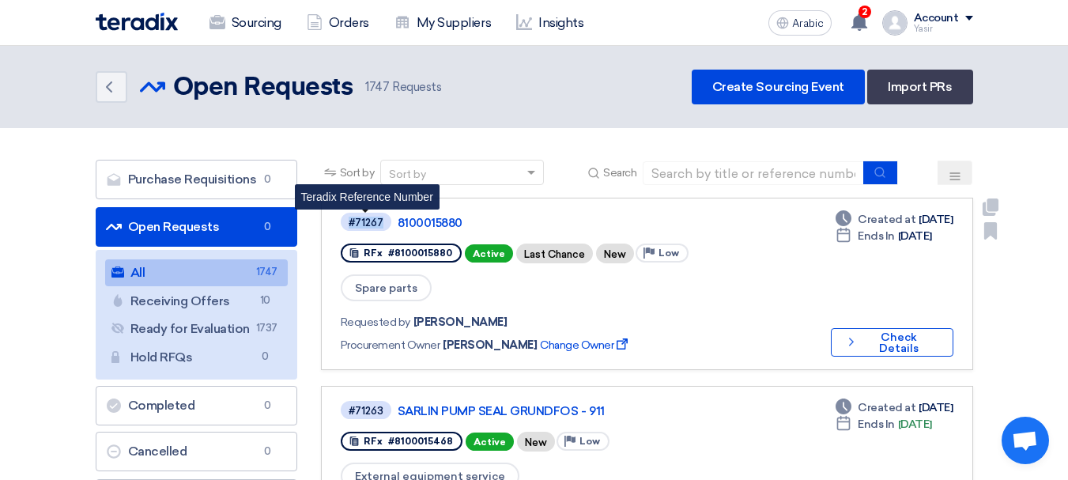
drag, startPoint x: 385, startPoint y: 220, endPoint x: 337, endPoint y: 217, distance: 47.5
click at [337, 217] on link "#71267 Teradix Reference Number 8100015880 RFx #8100015880 Active Last Chance N…" at bounding box center [647, 284] width 652 height 172
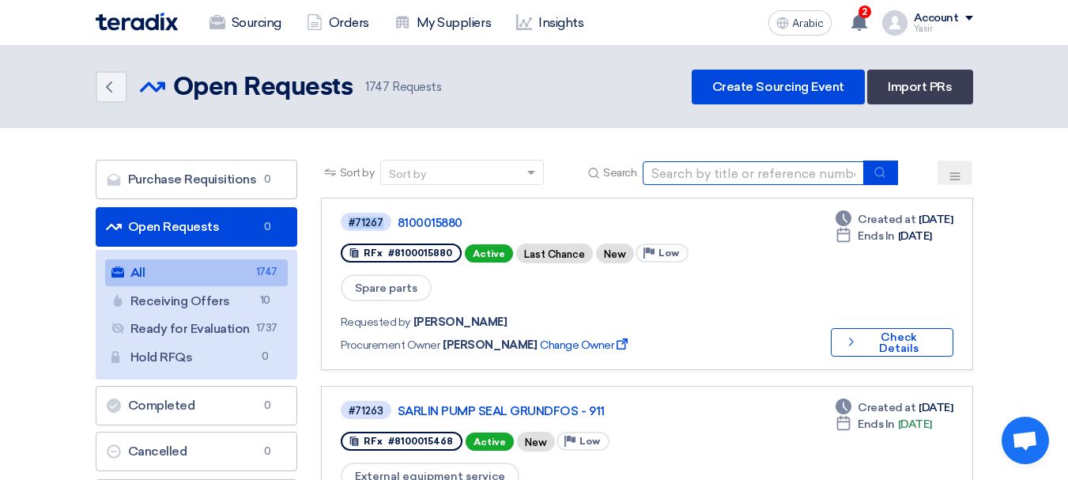
click at [655, 181] on input at bounding box center [752, 173] width 221 height 24
paste input "8100015862"
type input "8100015862"
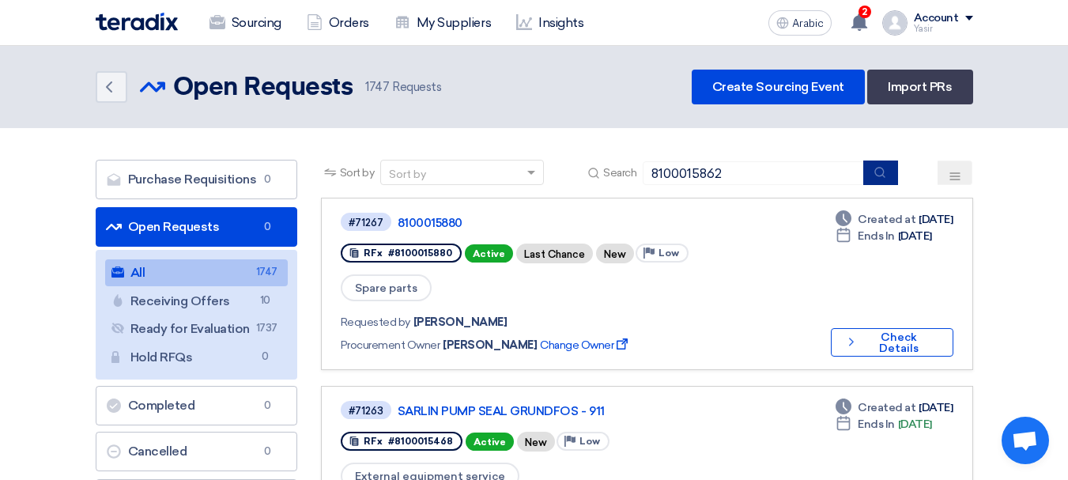
click at [877, 178] on icon "submit" at bounding box center [879, 172] width 13 height 13
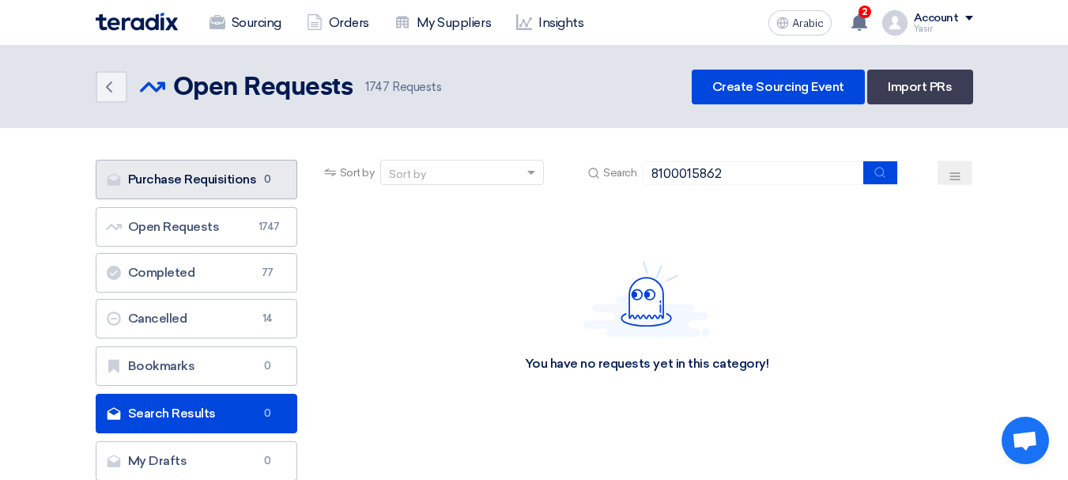
click at [164, 179] on font "Purchase Requisitions" at bounding box center [192, 178] width 129 height 15
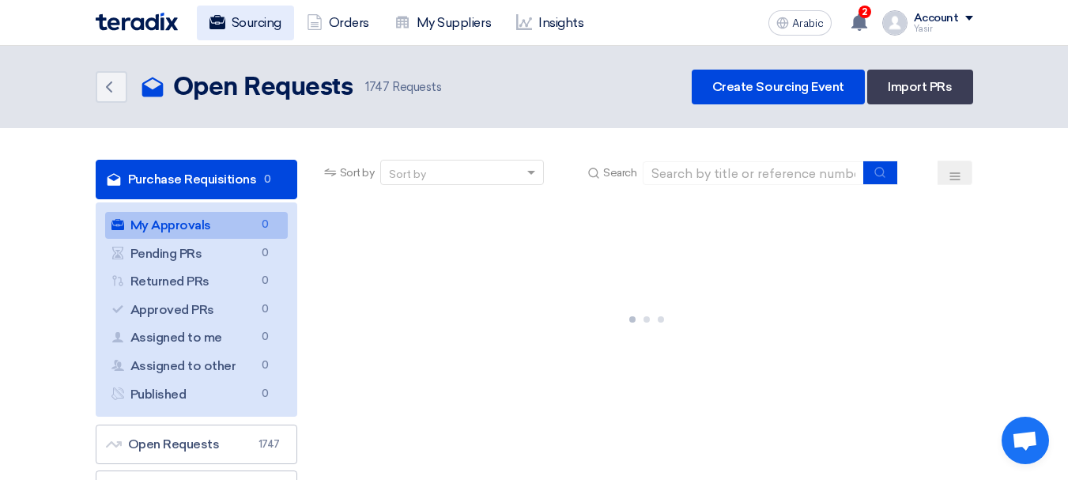
click at [248, 18] on font "Sourcing" at bounding box center [257, 22] width 50 height 15
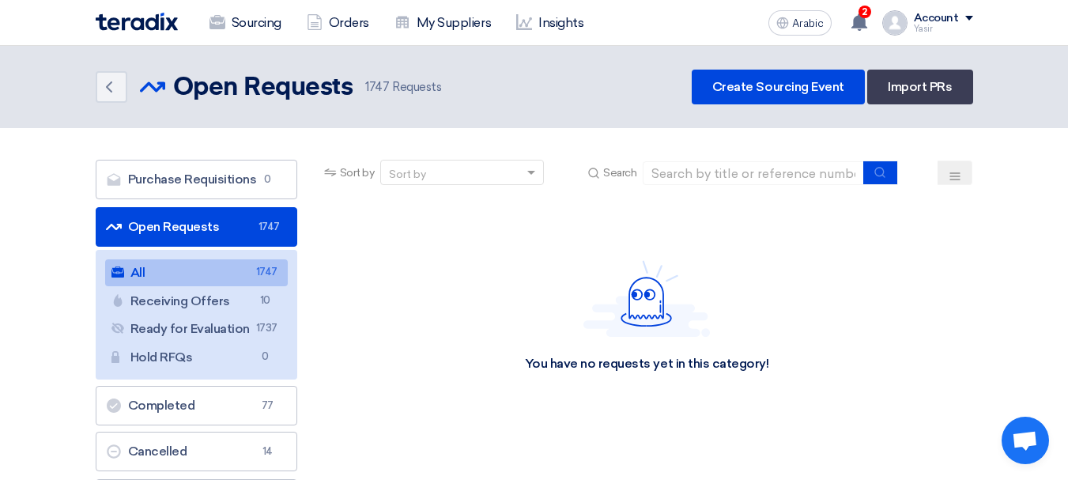
click at [167, 219] on font "Open Requests" at bounding box center [174, 226] width 92 height 15
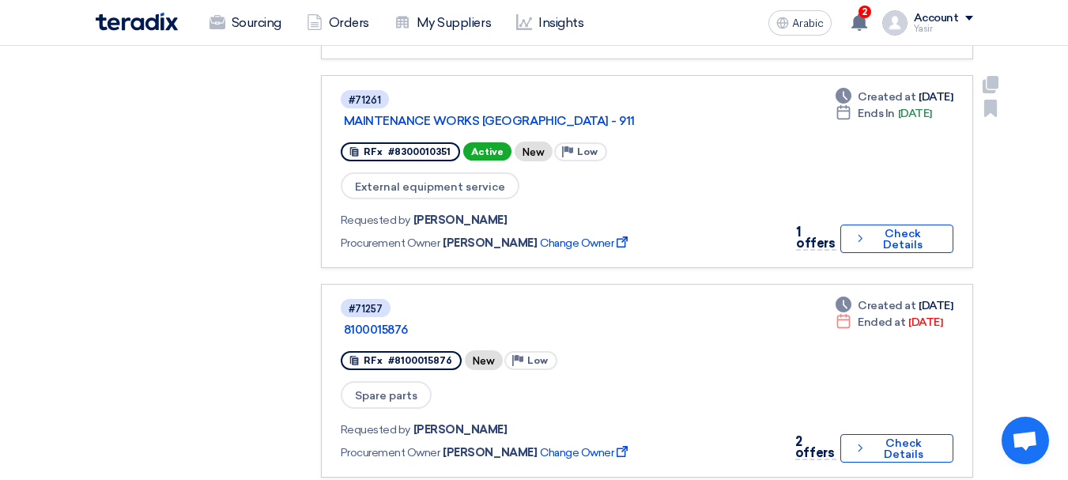
scroll to position [711, 0]
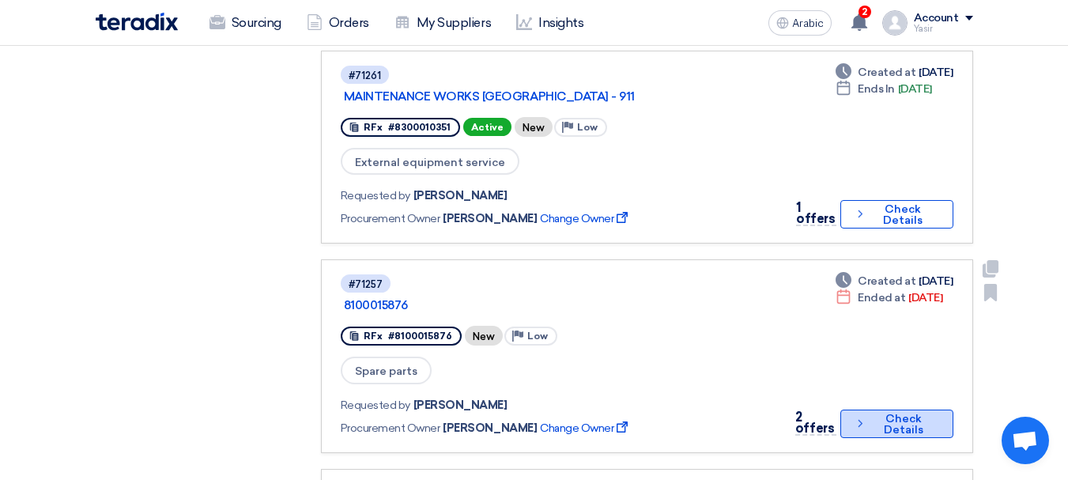
click at [853, 416] on icon "Check details" at bounding box center [859, 423] width 13 height 15
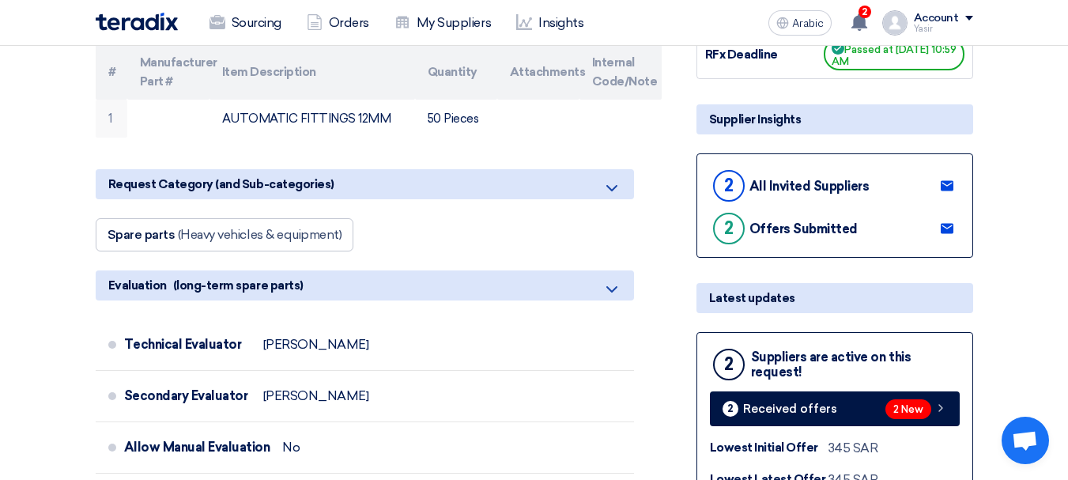
scroll to position [316, 0]
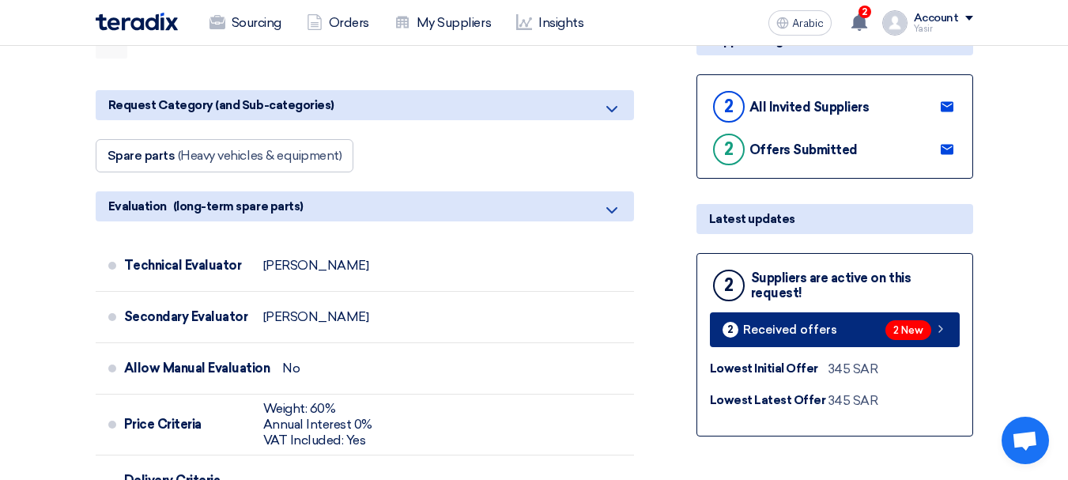
click at [938, 333] on icon at bounding box center [940, 328] width 13 height 13
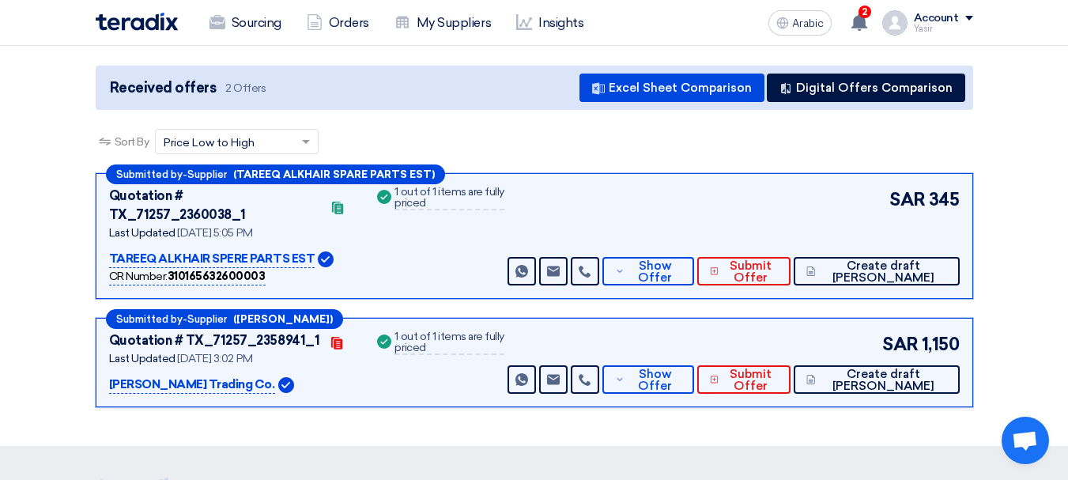
scroll to position [237, 0]
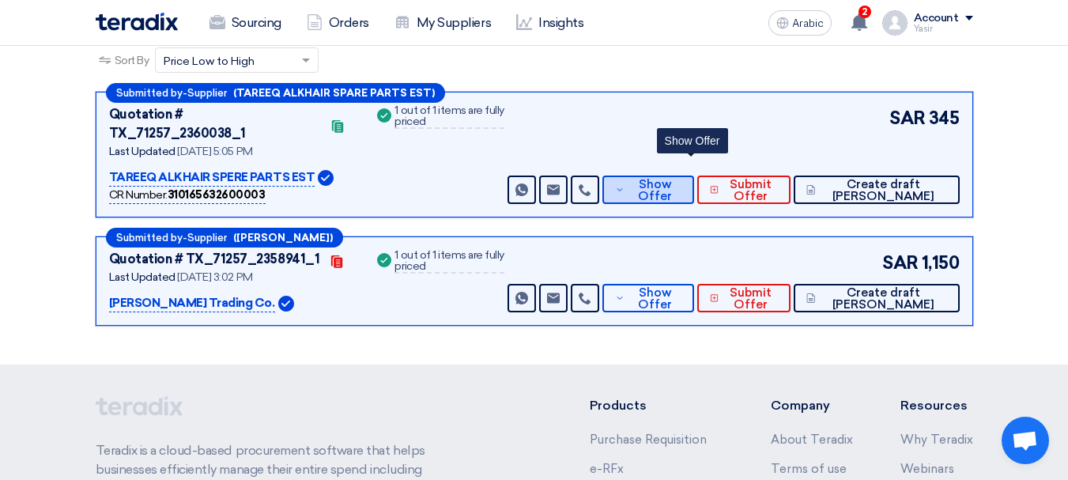
click at [680, 182] on span "Show Offer" at bounding box center [654, 191] width 52 height 24
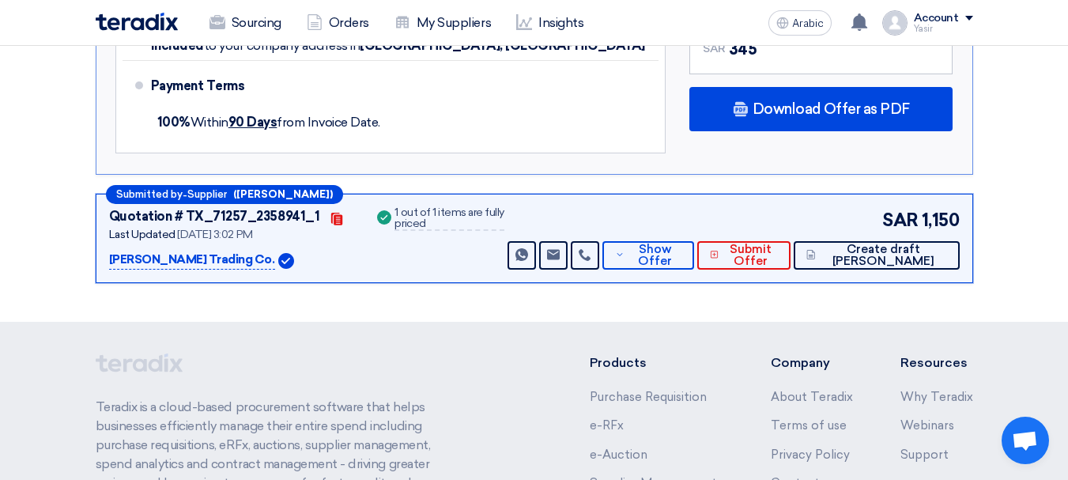
scroll to position [1027, 0]
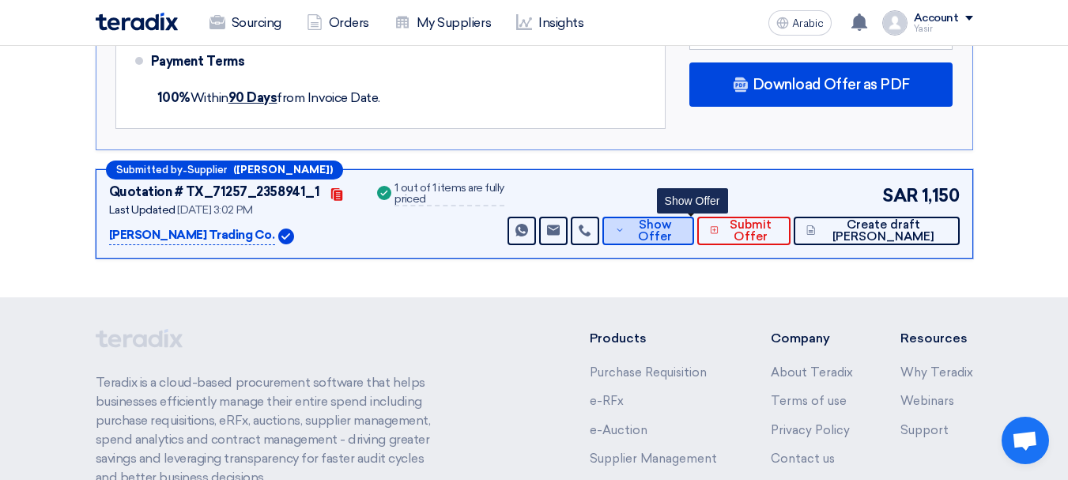
click at [672, 220] on font "Show Offer" at bounding box center [655, 230] width 34 height 26
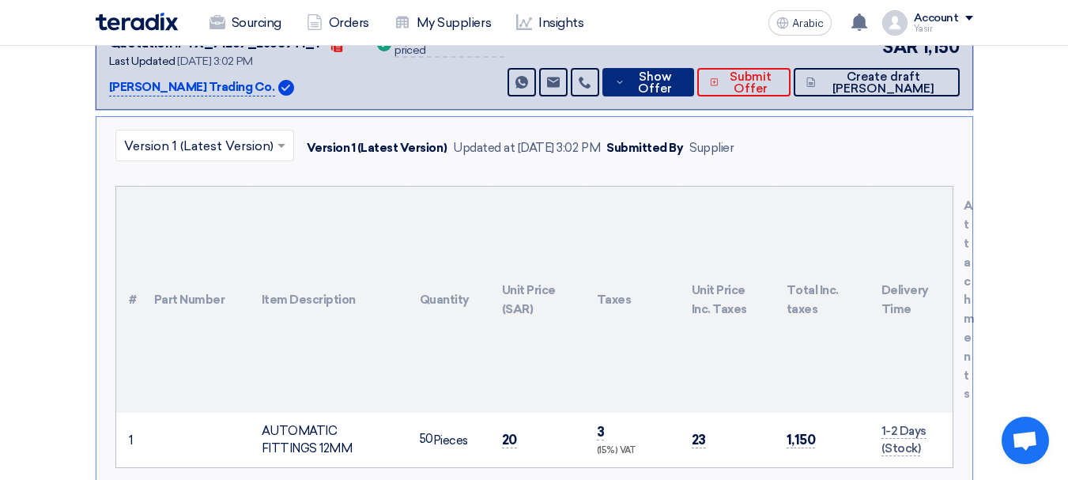
scroll to position [316, 0]
